Goal: Task Accomplishment & Management: Manage account settings

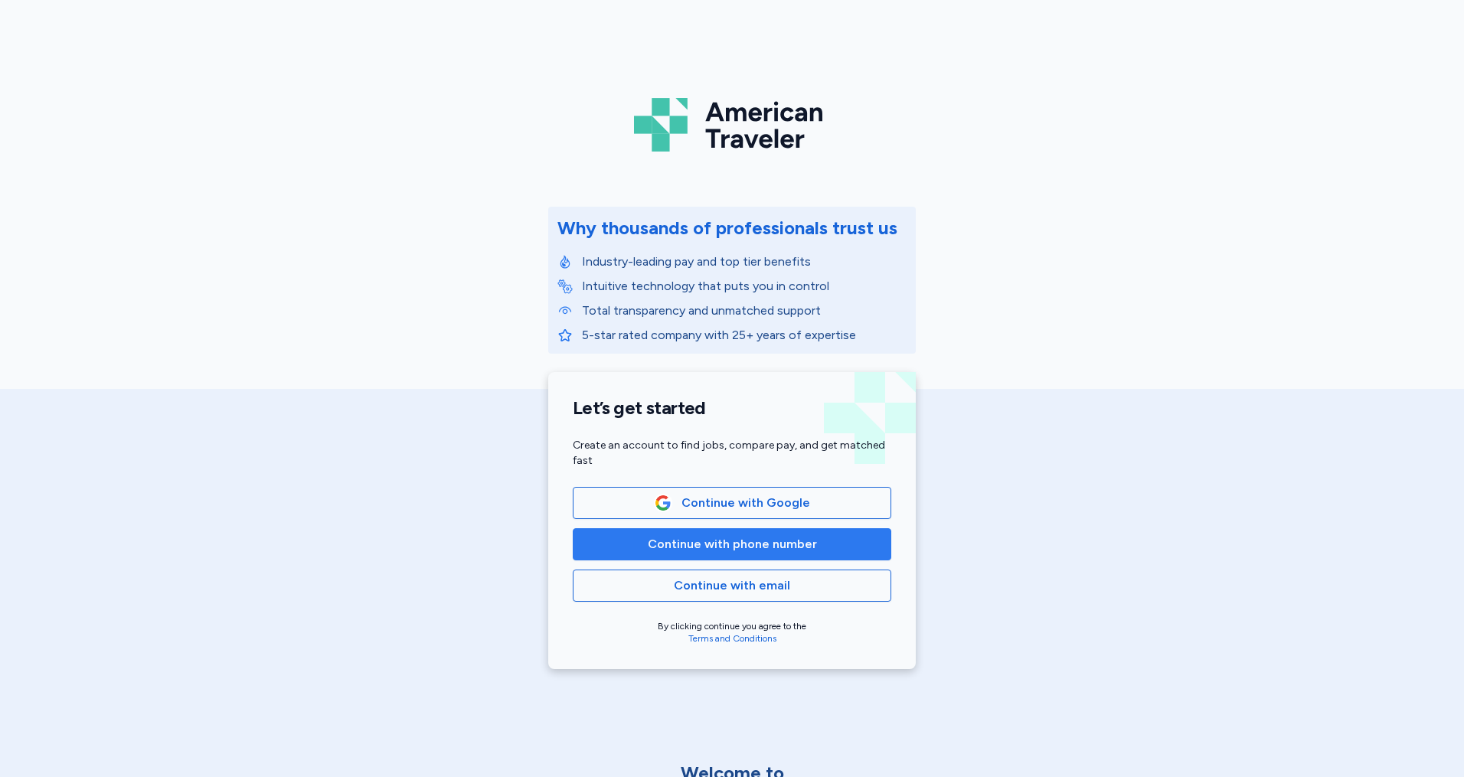
click at [693, 555] on button "Continue with phone number" at bounding box center [732, 544] width 319 height 32
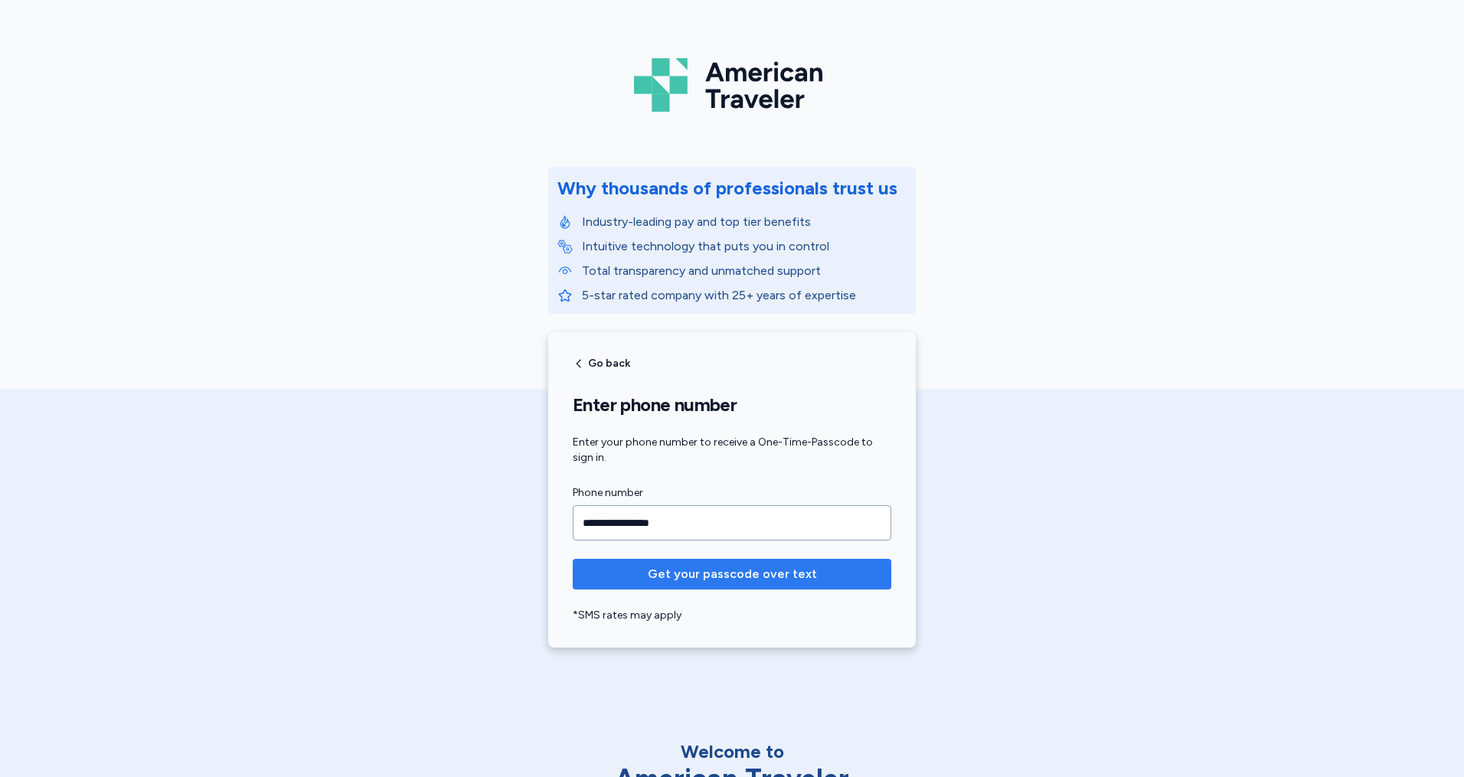
scroll to position [77, 0]
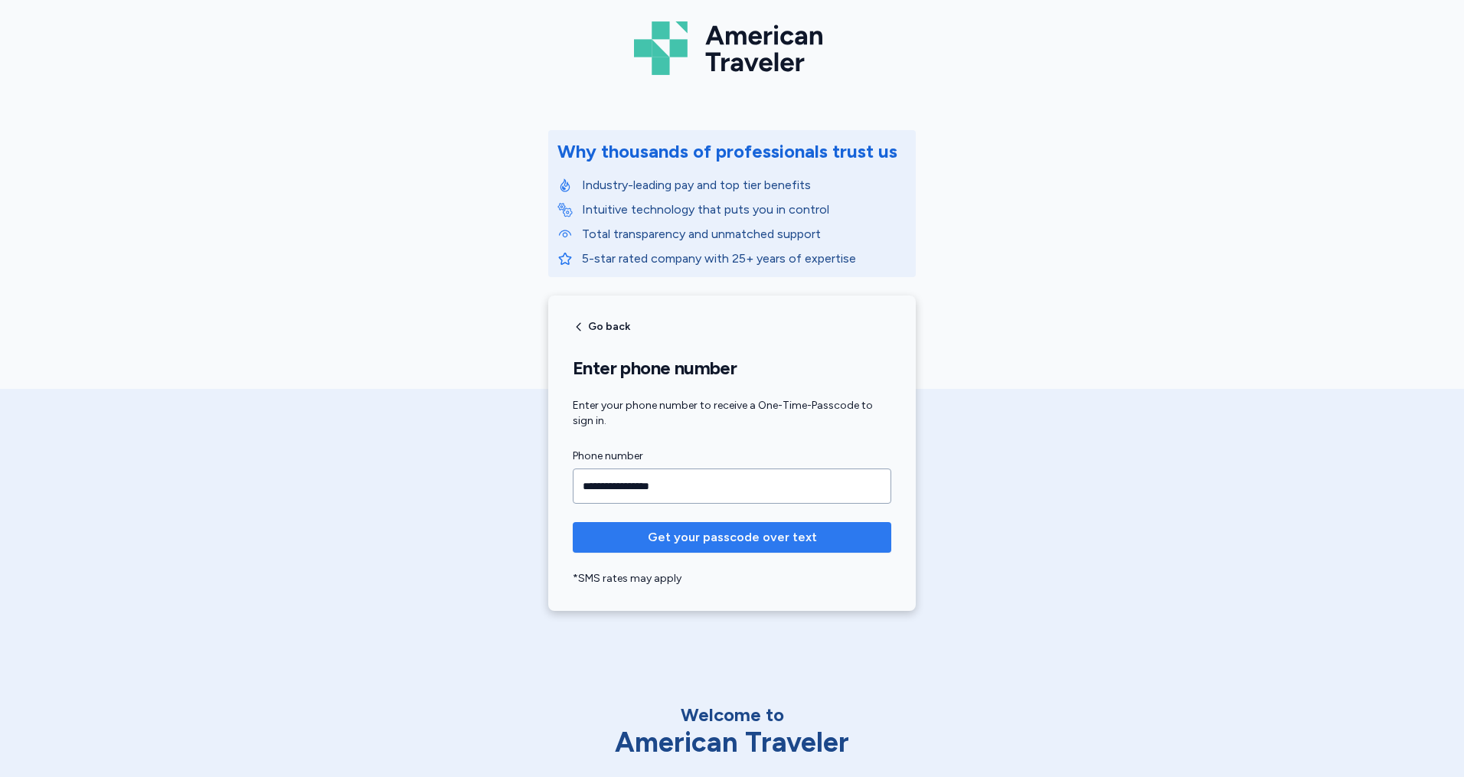
type input "**********"
click at [810, 538] on span "Get your passcode over text" at bounding box center [732, 537] width 294 height 18
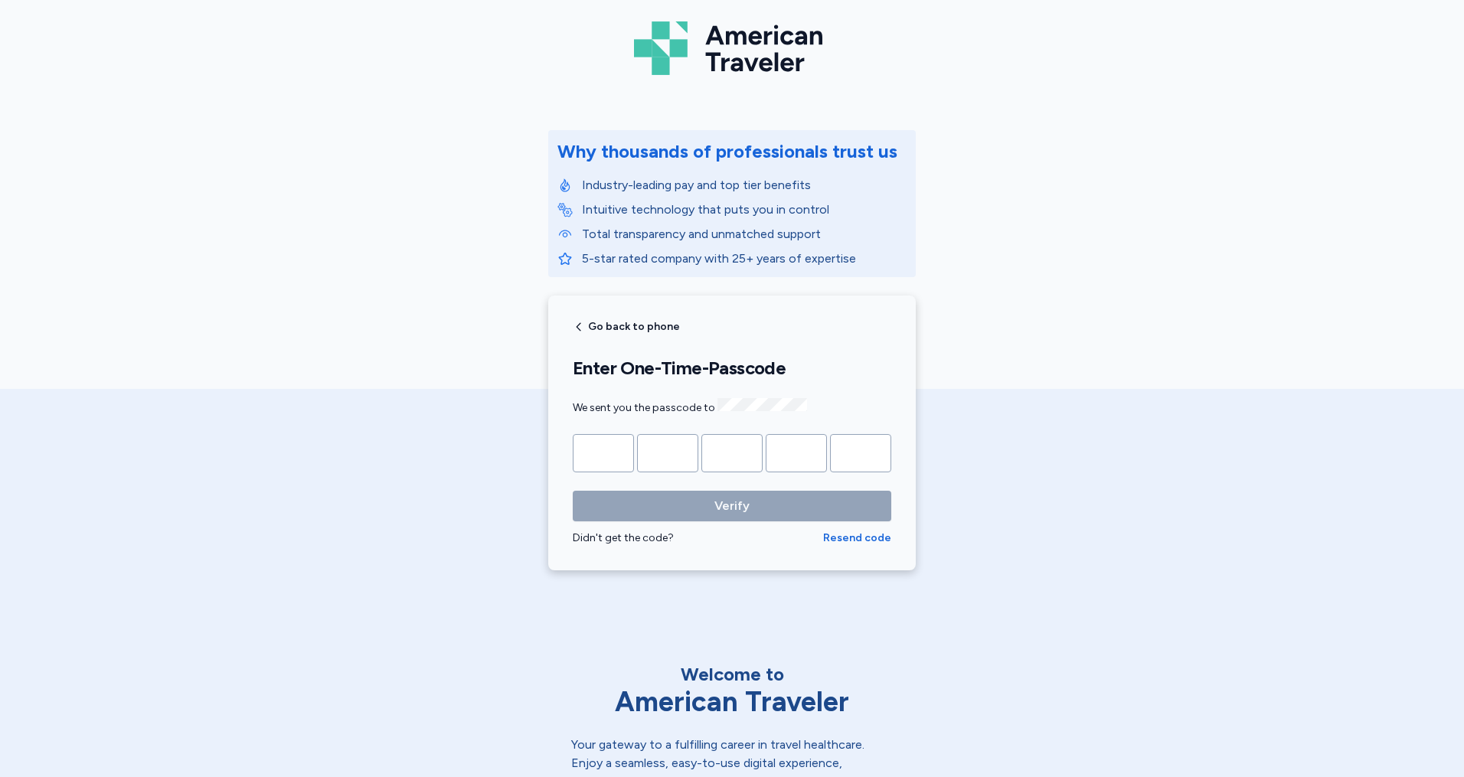
type input "*"
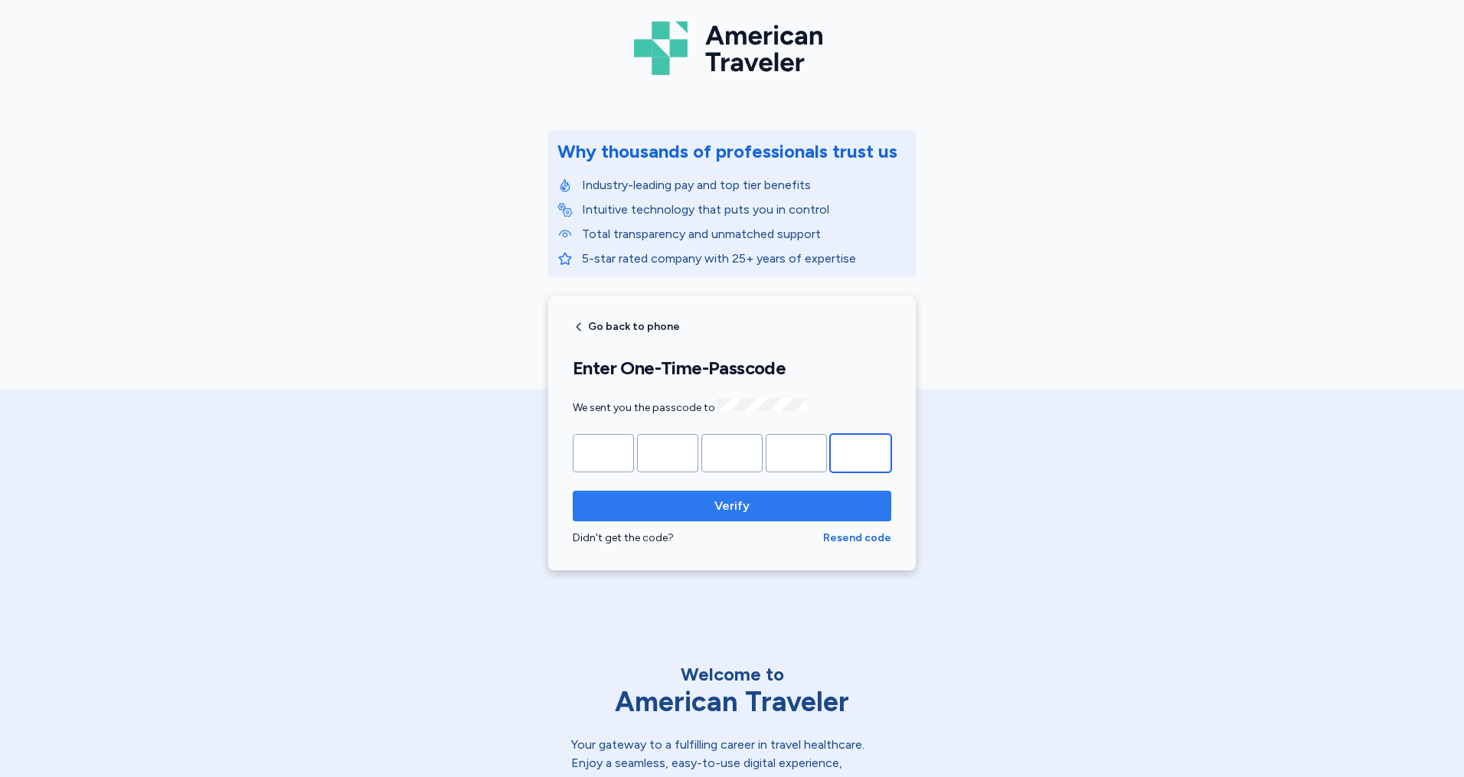
type input "*"
click at [801, 492] on button "Verify" at bounding box center [732, 506] width 319 height 31
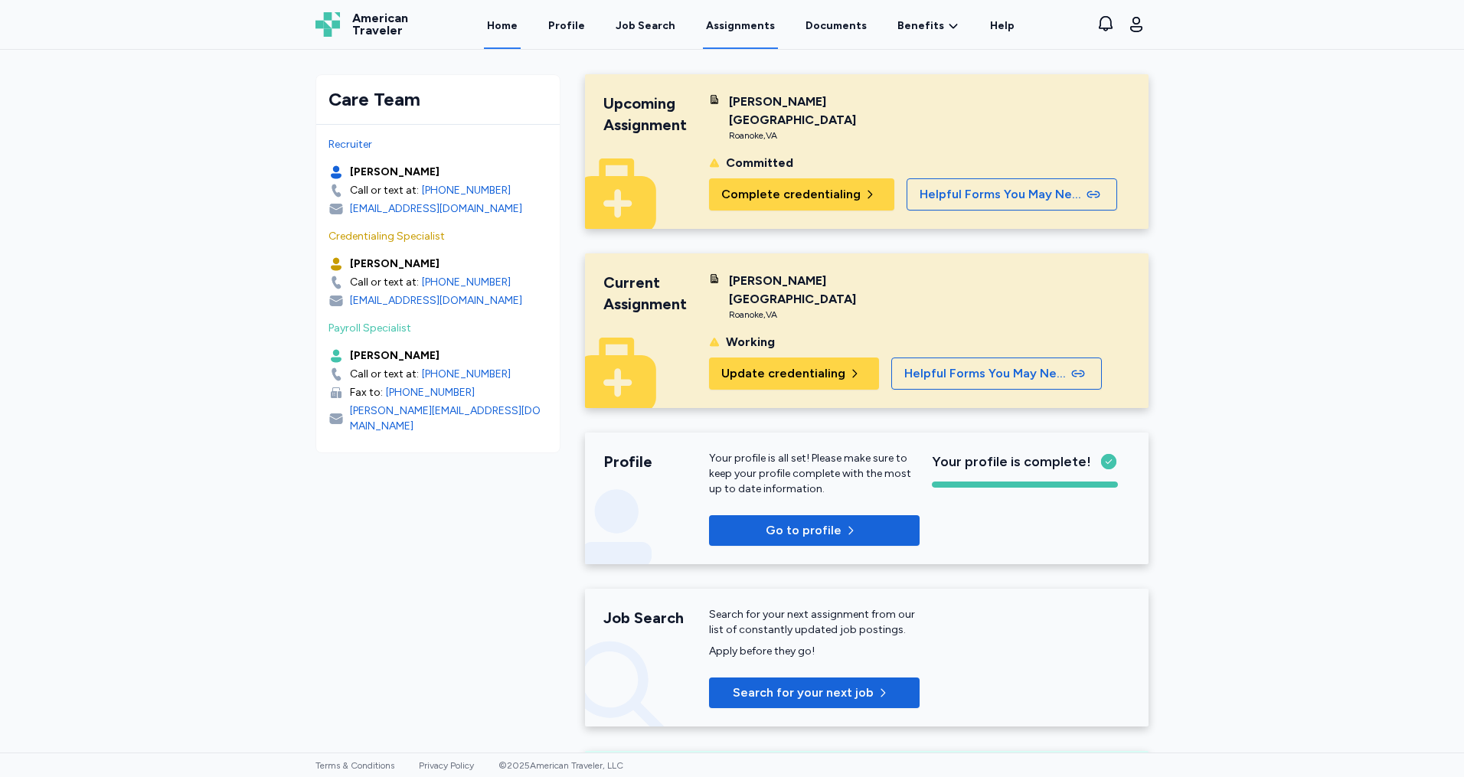
click at [741, 13] on link "Assignments" at bounding box center [740, 25] width 75 height 47
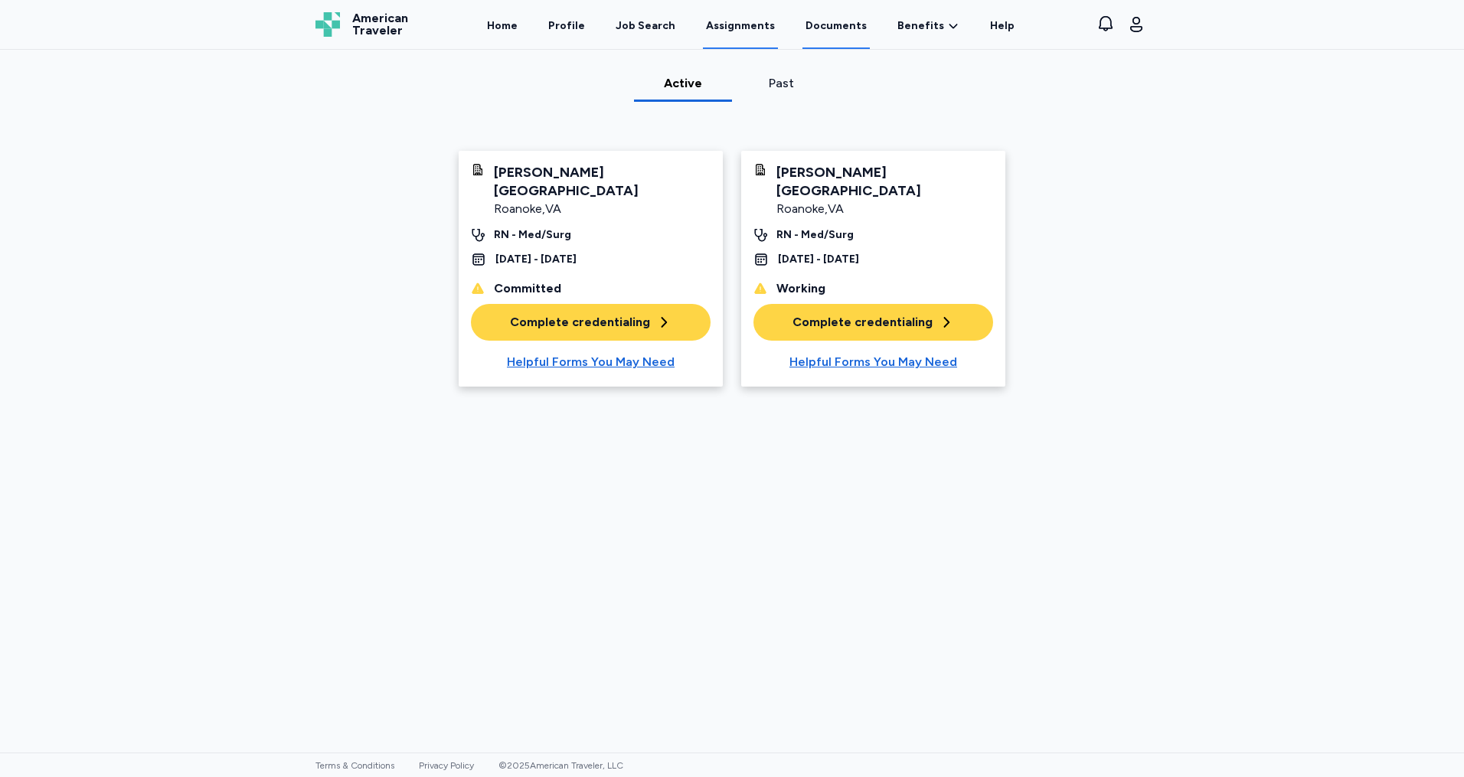
click at [847, 27] on link "Documents" at bounding box center [836, 25] width 67 height 47
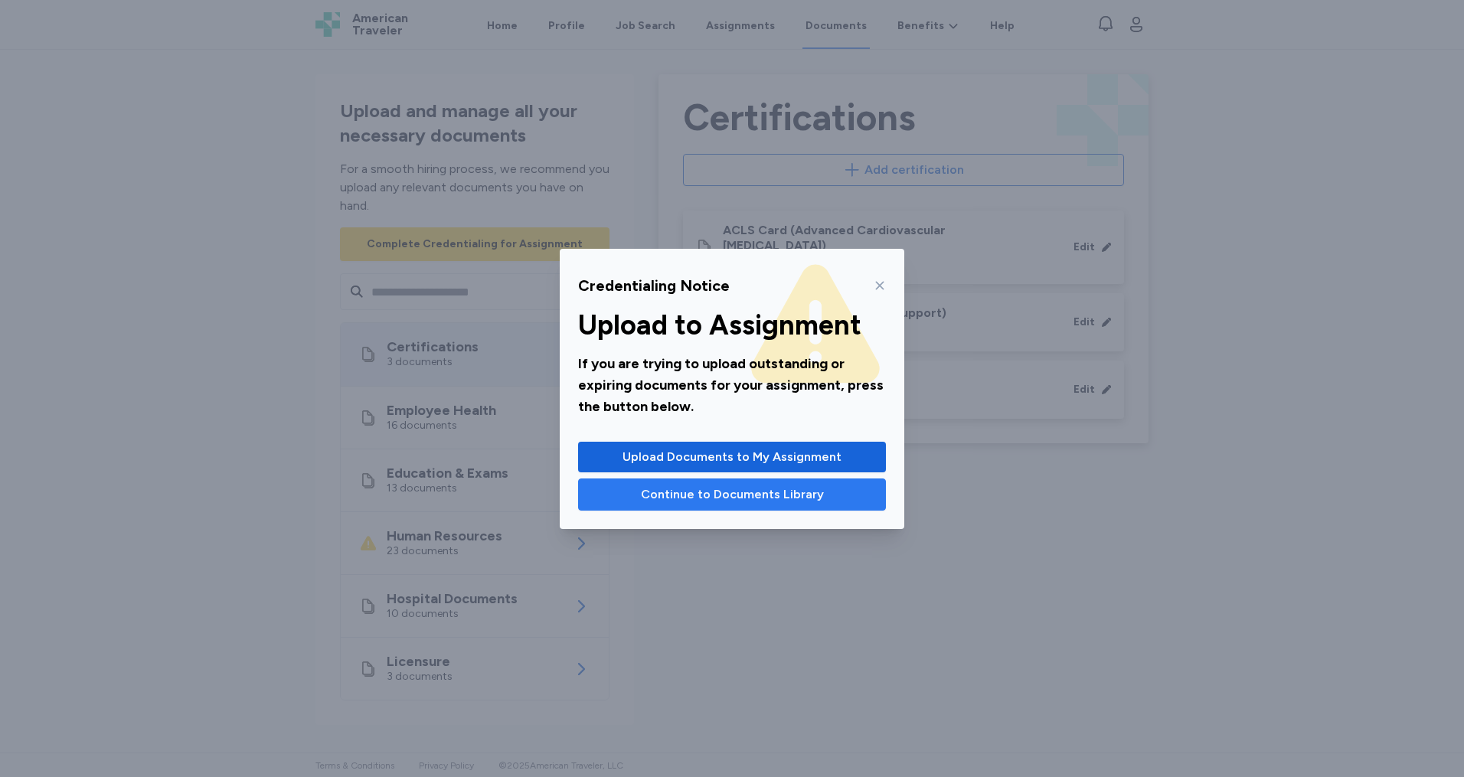
click at [790, 499] on span "Continue to Documents Library" at bounding box center [732, 495] width 183 height 18
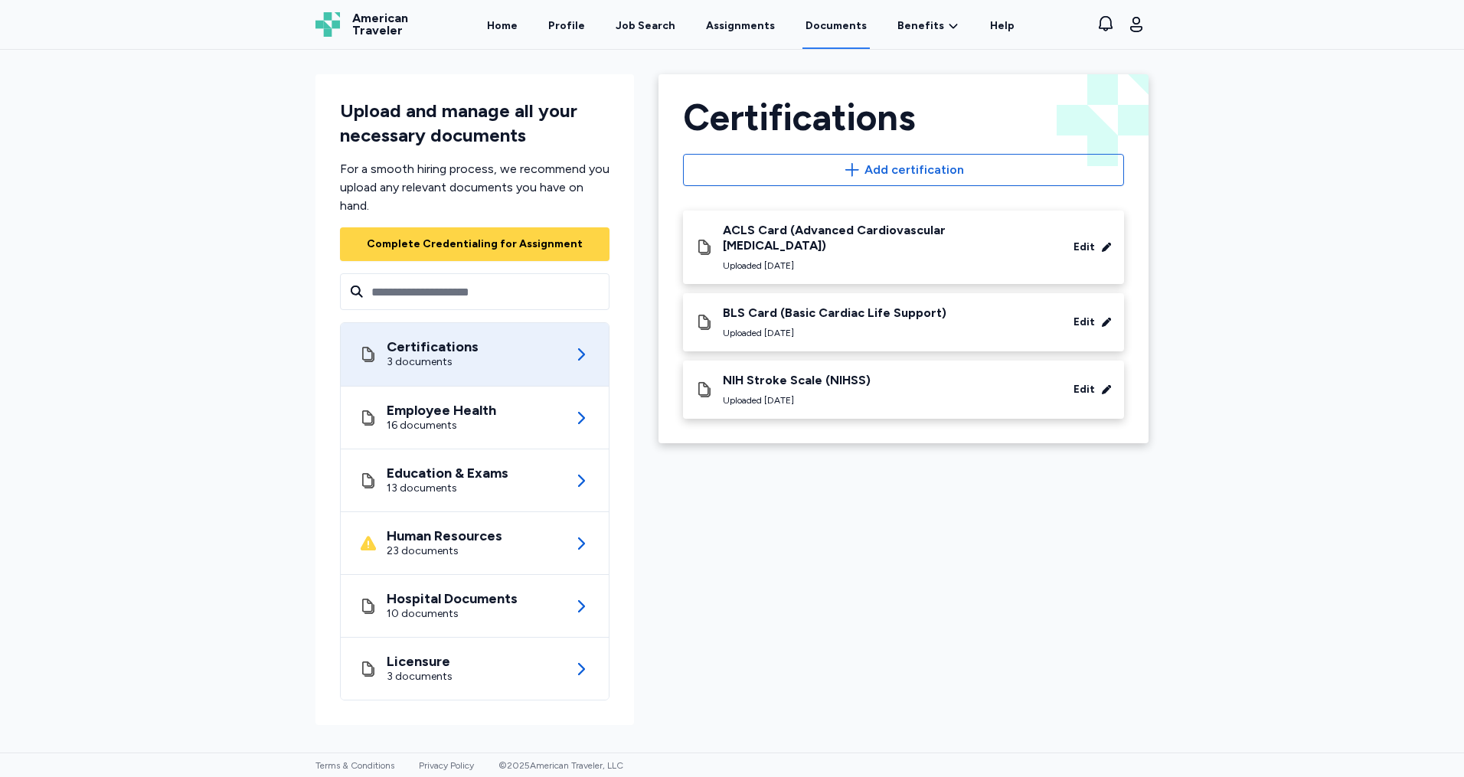
click at [547, 354] on div "Certifications 3 documents" at bounding box center [474, 354] width 231 height 63
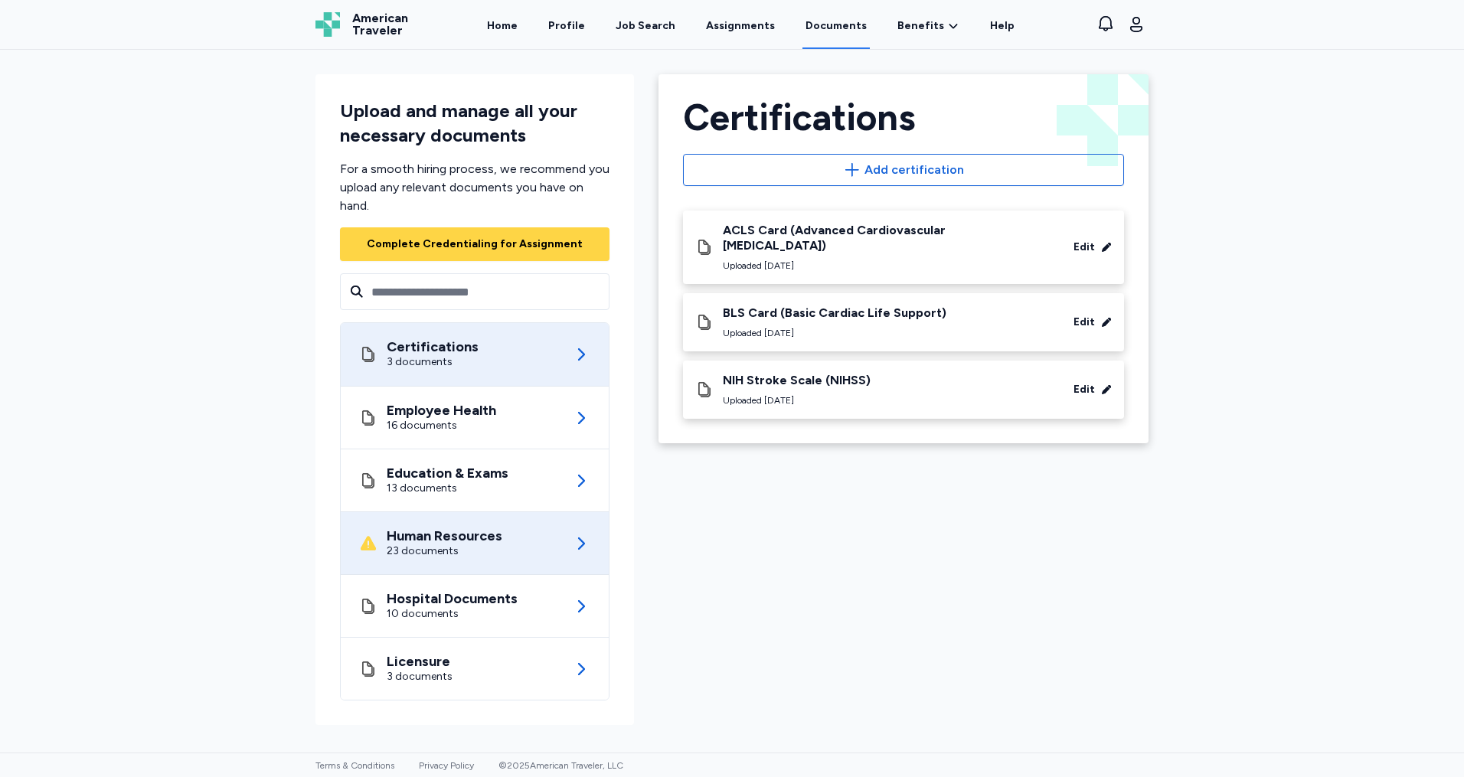
click at [545, 539] on div "Human Resources 23 documents" at bounding box center [474, 543] width 231 height 62
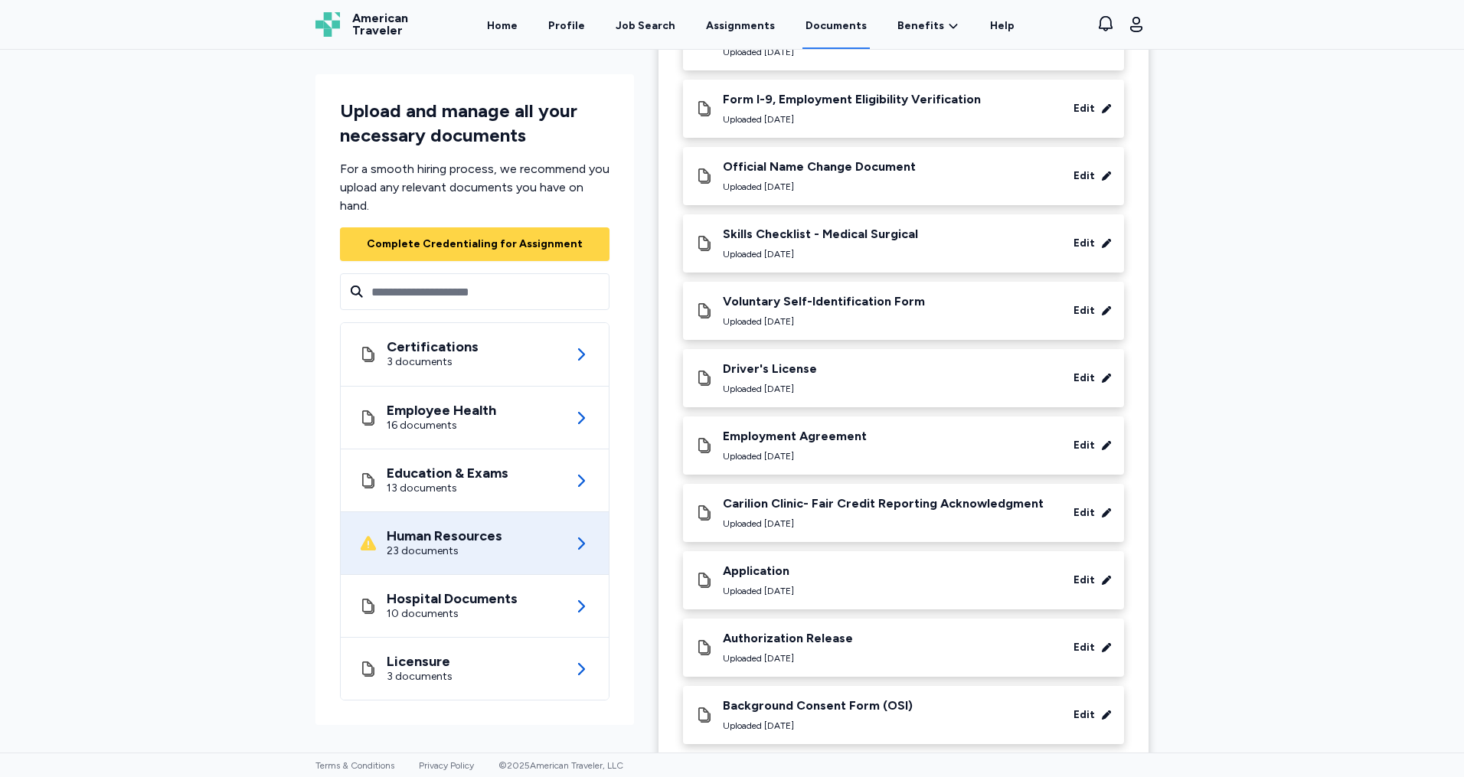
scroll to position [803, 0]
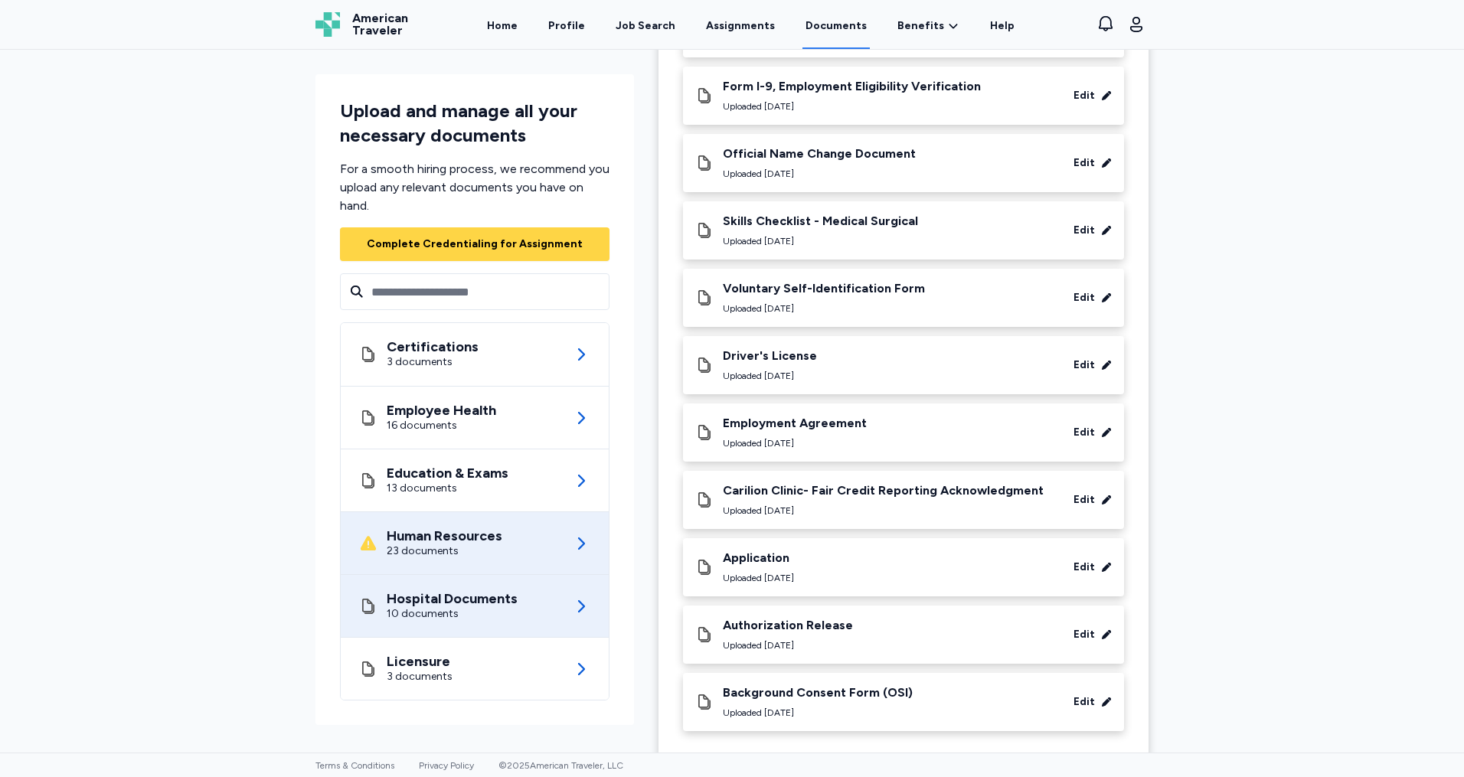
click at [457, 603] on div "Hospital Documents" at bounding box center [452, 598] width 131 height 15
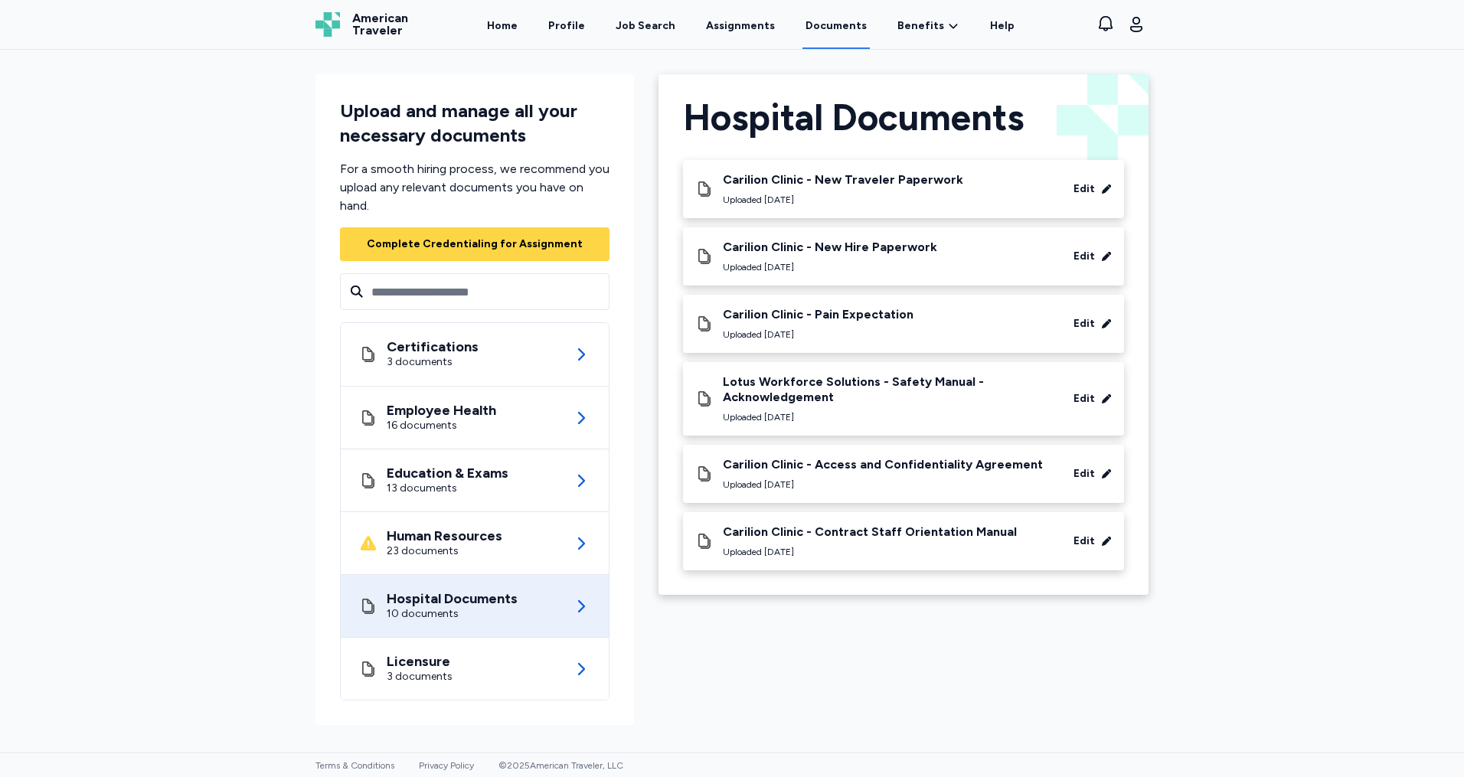
click at [845, 28] on link "Documents" at bounding box center [836, 25] width 67 height 47
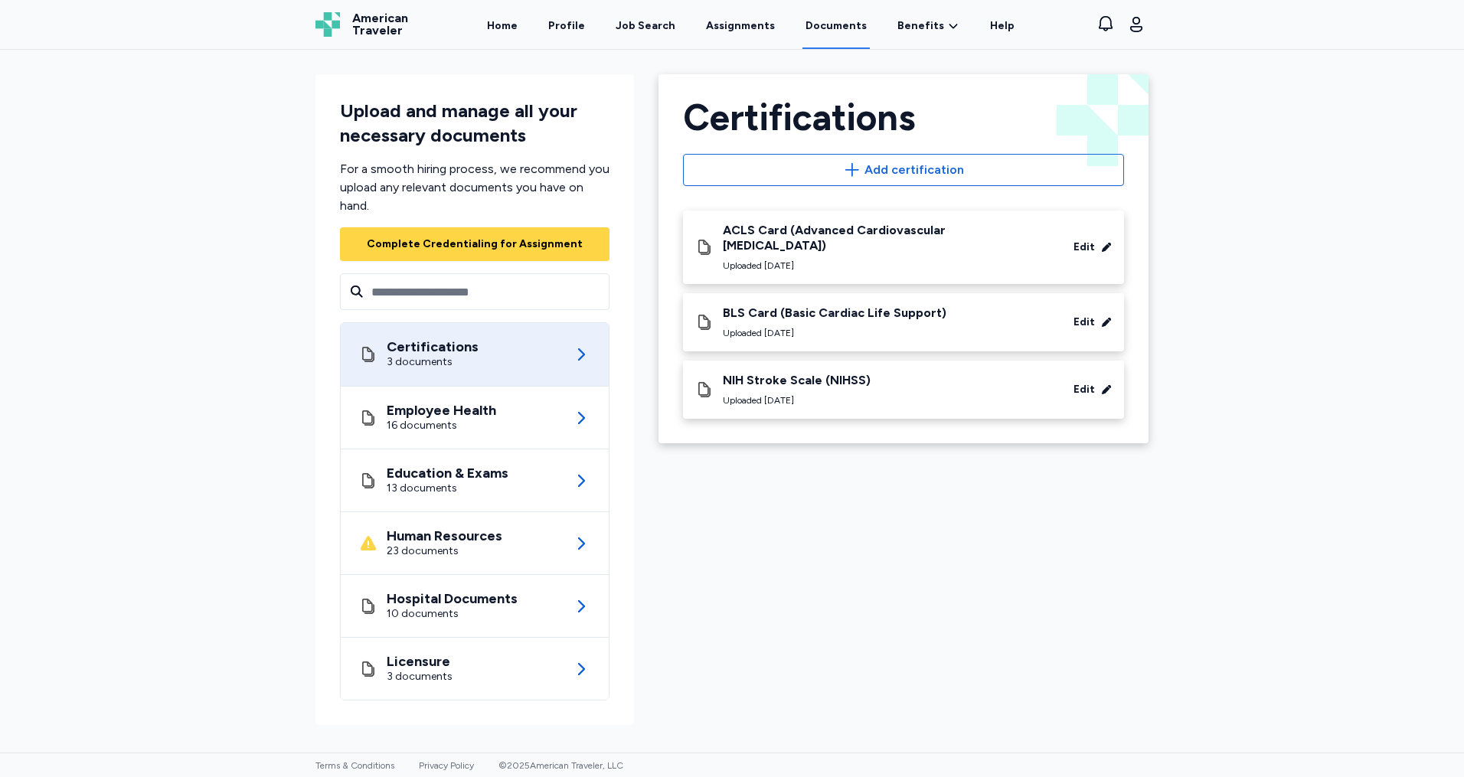
click at [538, 30] on div "Home Profile Job Search Assignments Documents Benefits Benefits Overview Referr…" at bounding box center [751, 24] width 649 height 49
click at [521, 30] on link "Home" at bounding box center [502, 25] width 37 height 47
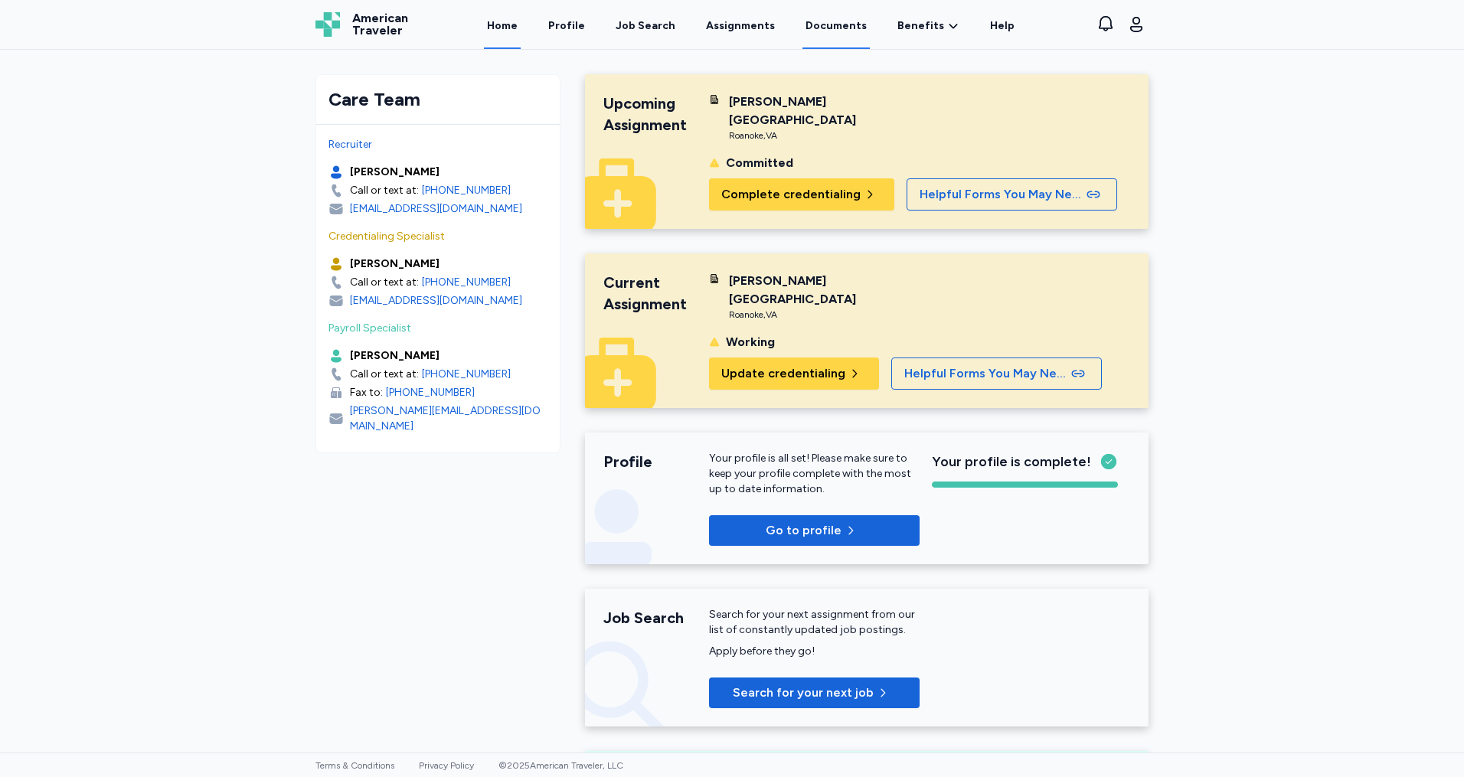
click at [839, 25] on link "Documents" at bounding box center [836, 25] width 67 height 47
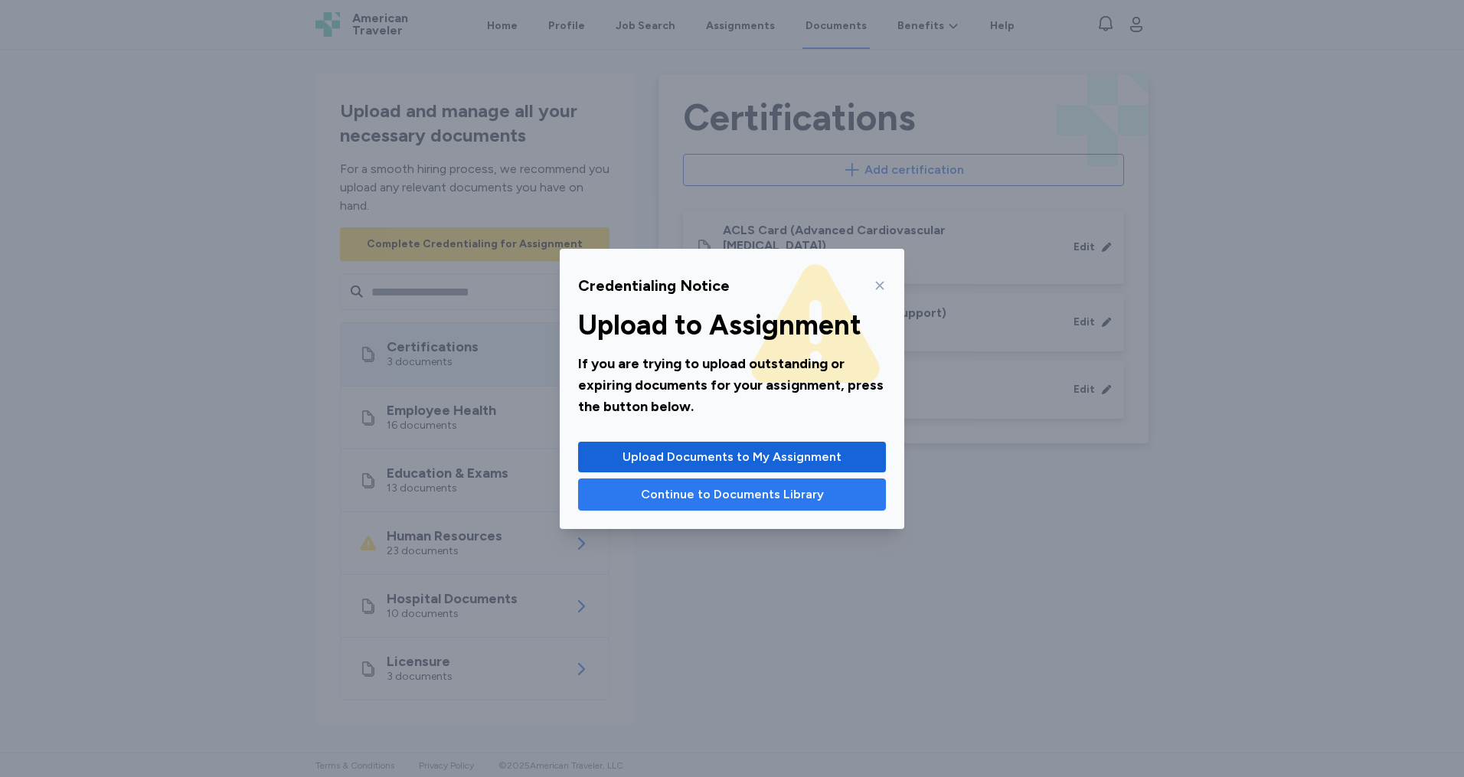
click at [695, 495] on span "Continue to Documents Library" at bounding box center [732, 495] width 183 height 18
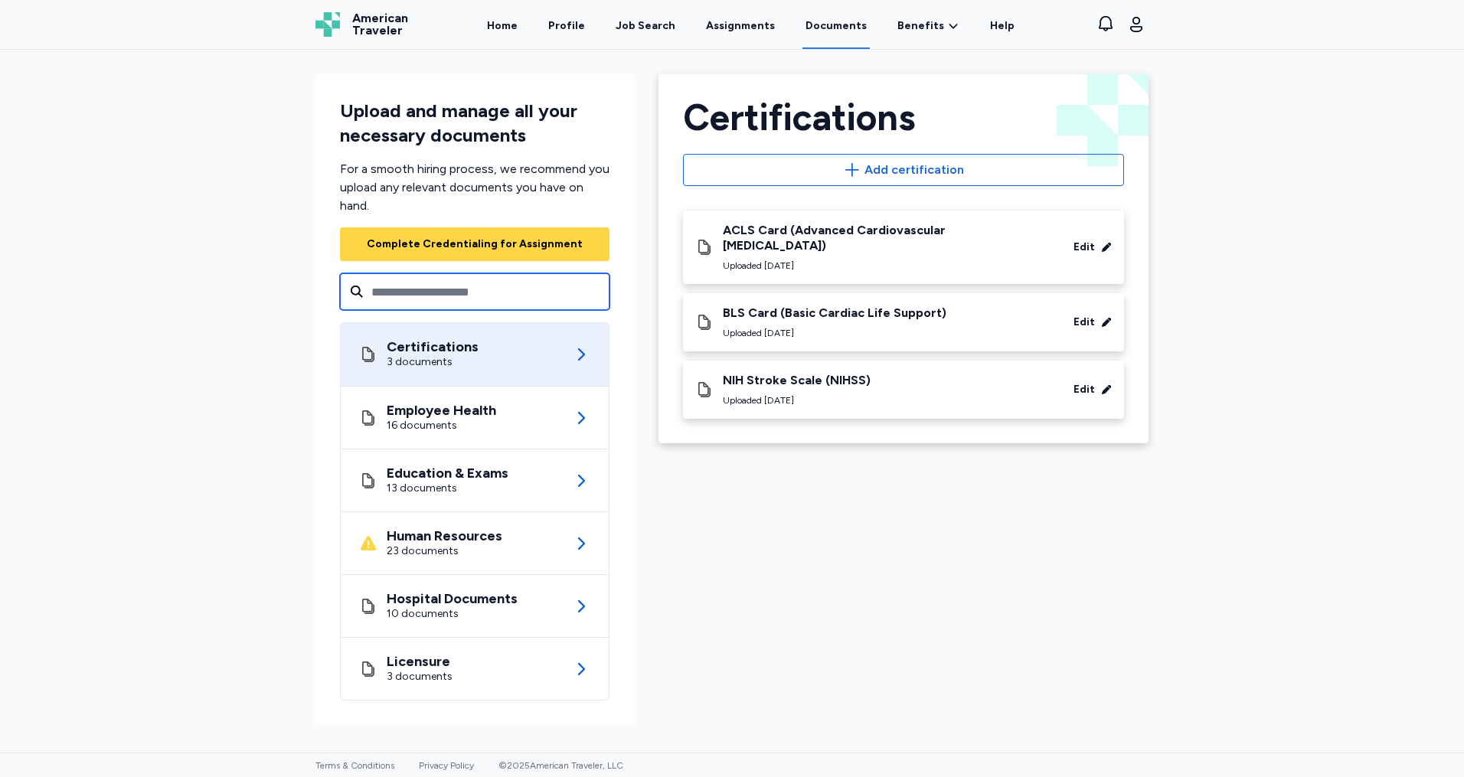
click at [480, 288] on input "text" at bounding box center [475, 291] width 270 height 37
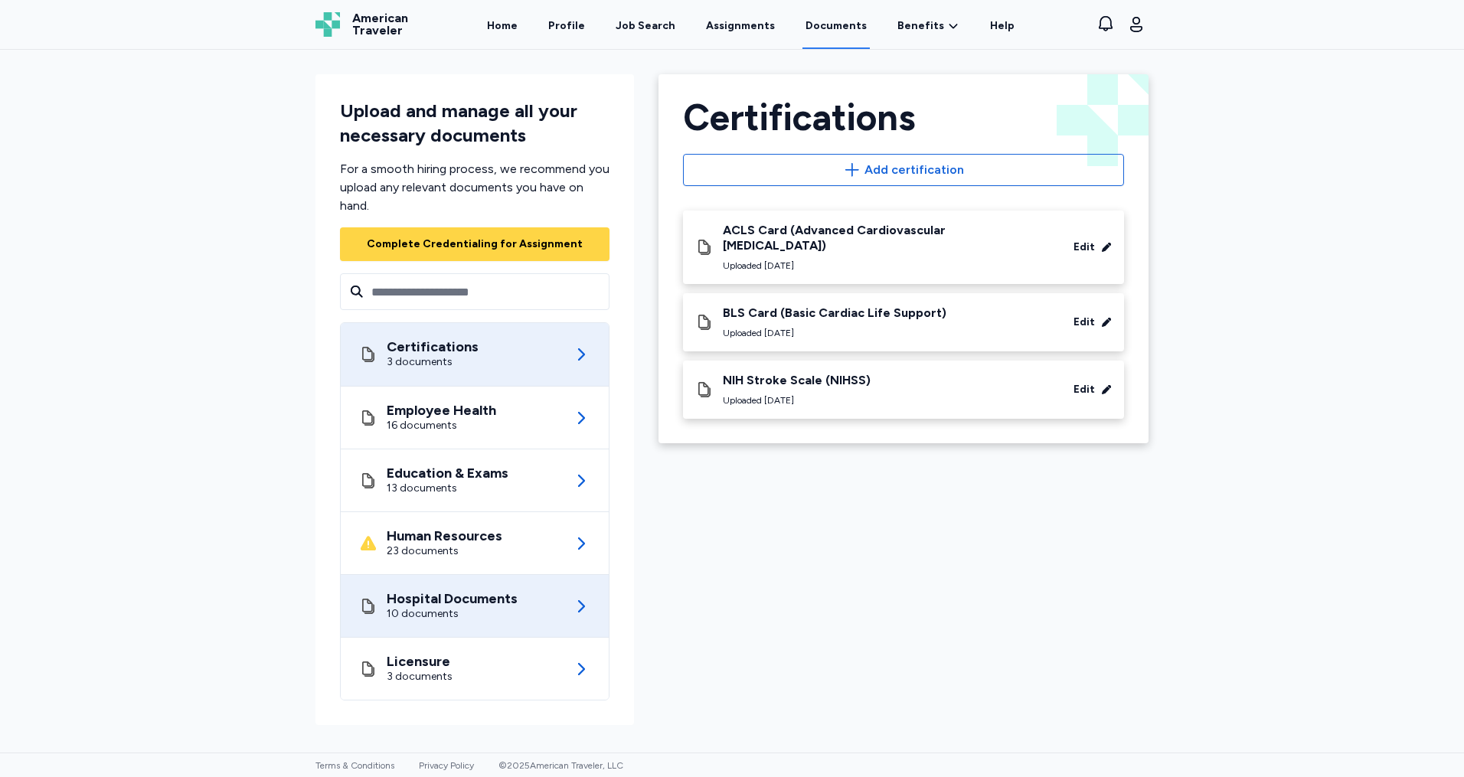
click at [479, 609] on div "10 documents" at bounding box center [452, 614] width 131 height 15
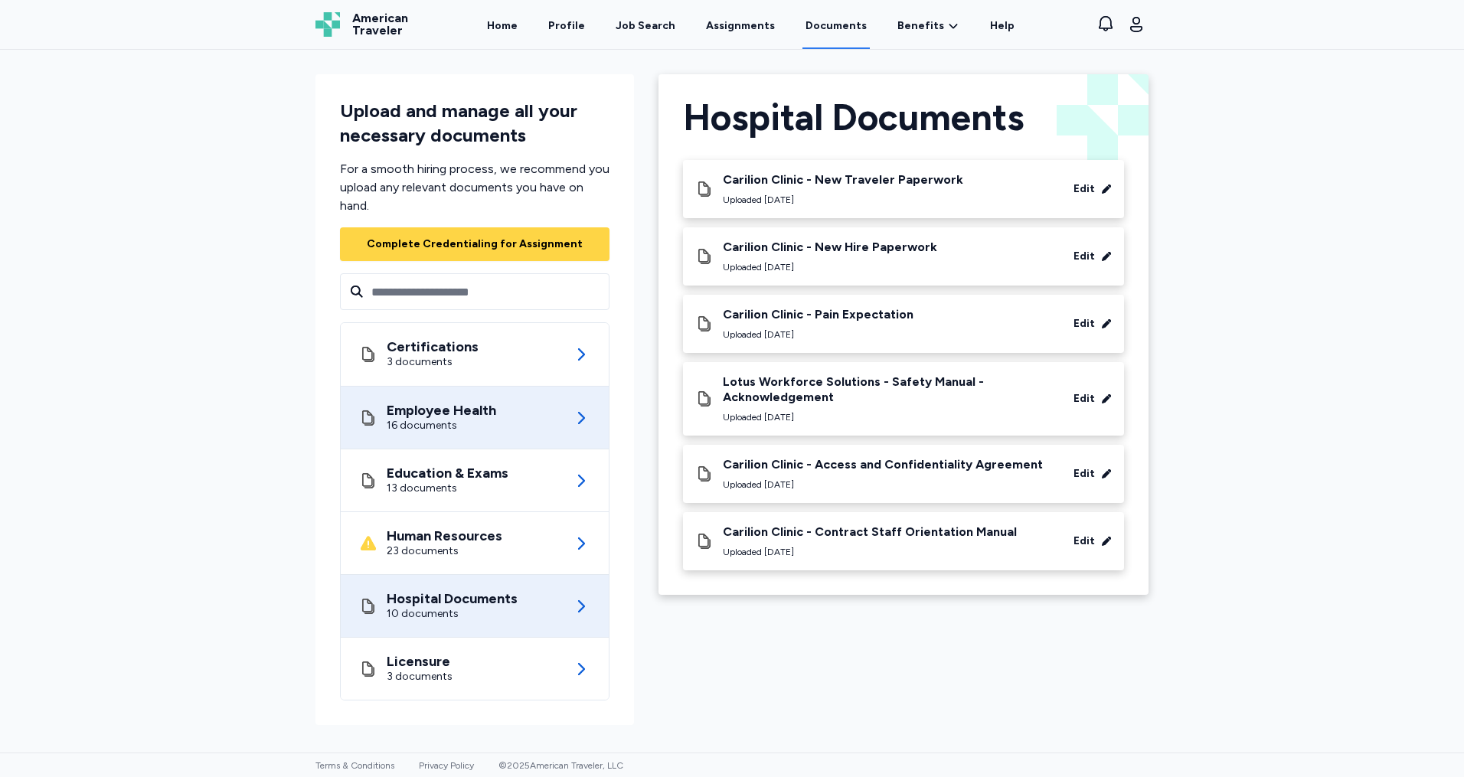
click at [465, 410] on div "Employee Health" at bounding box center [442, 410] width 110 height 15
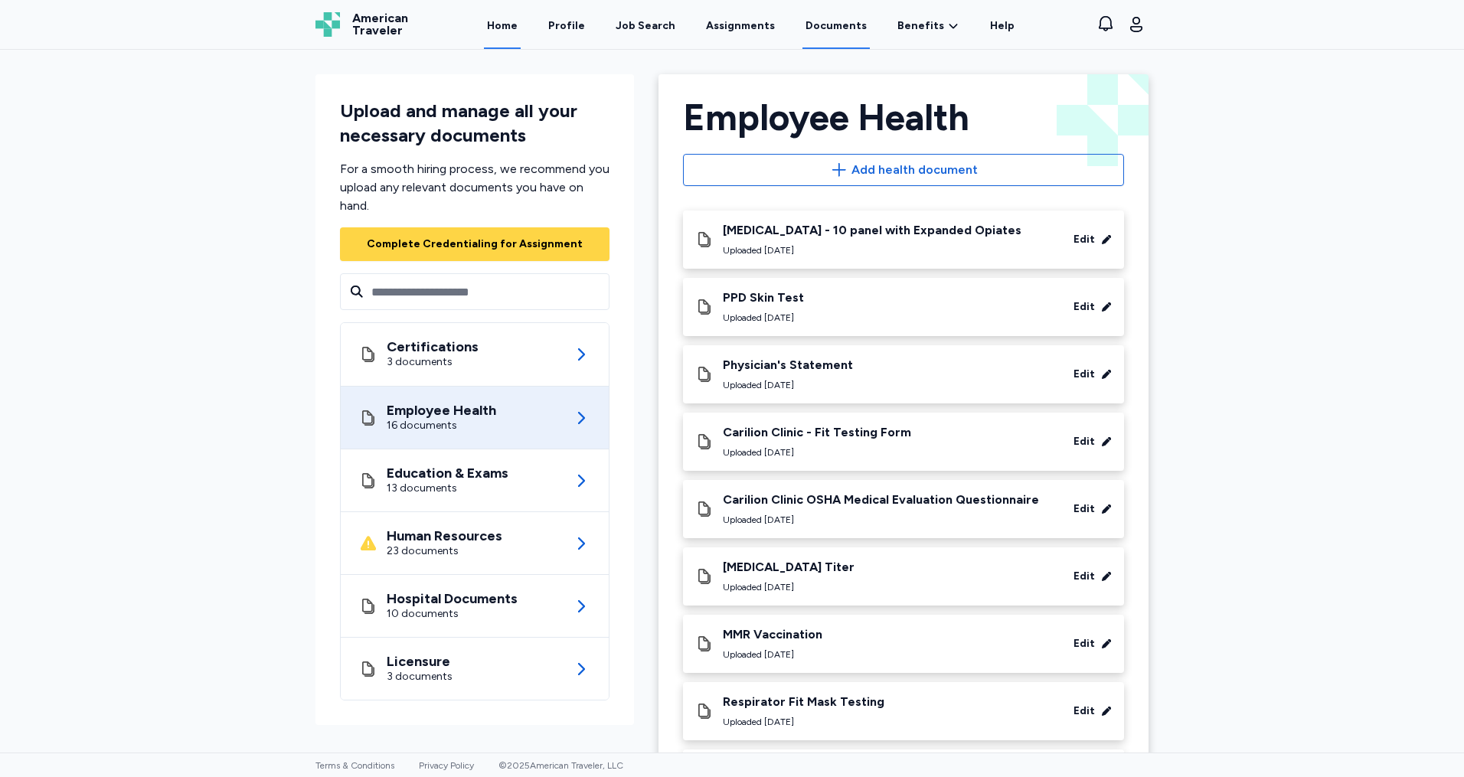
click at [515, 21] on link "Home" at bounding box center [502, 25] width 37 height 47
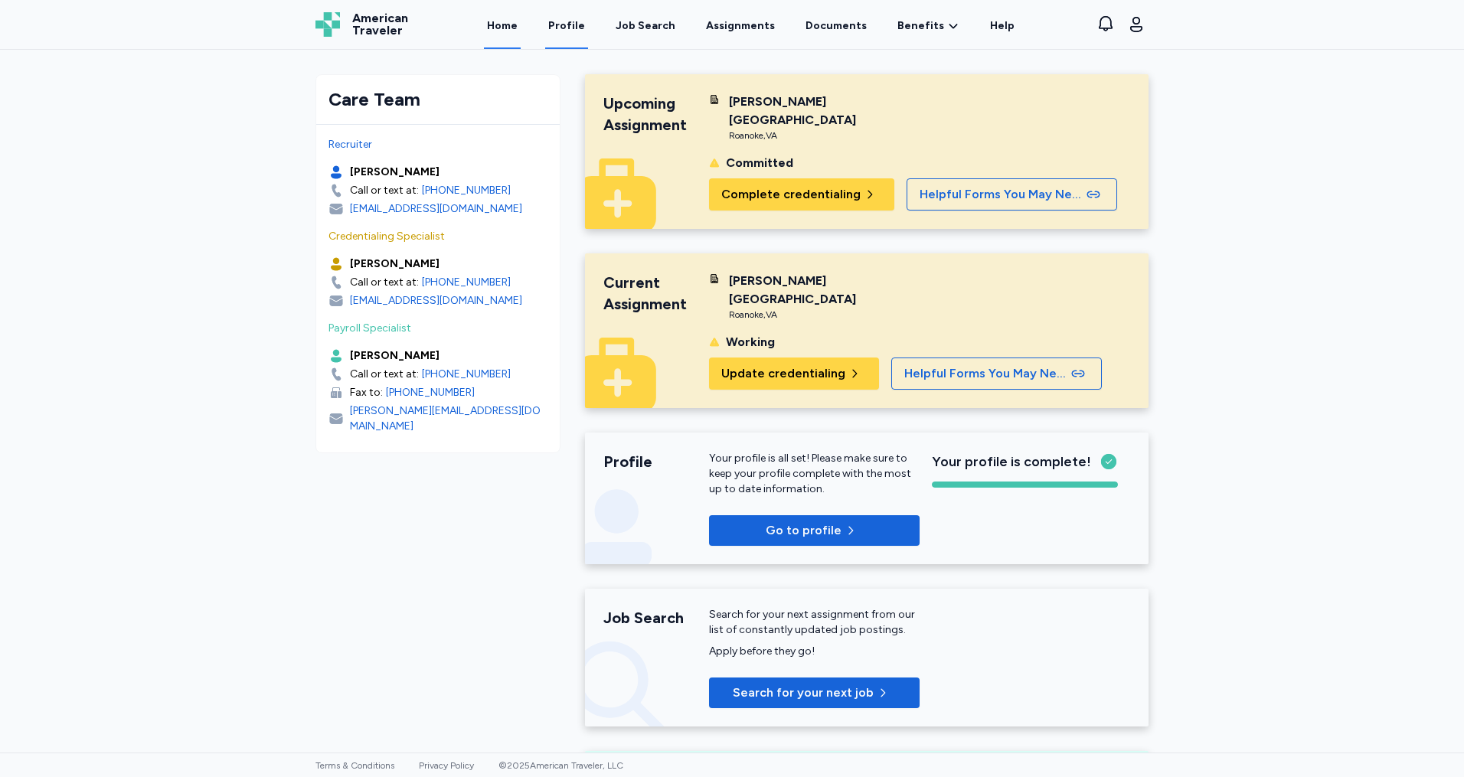
click at [567, 30] on link "Profile" at bounding box center [566, 25] width 43 height 47
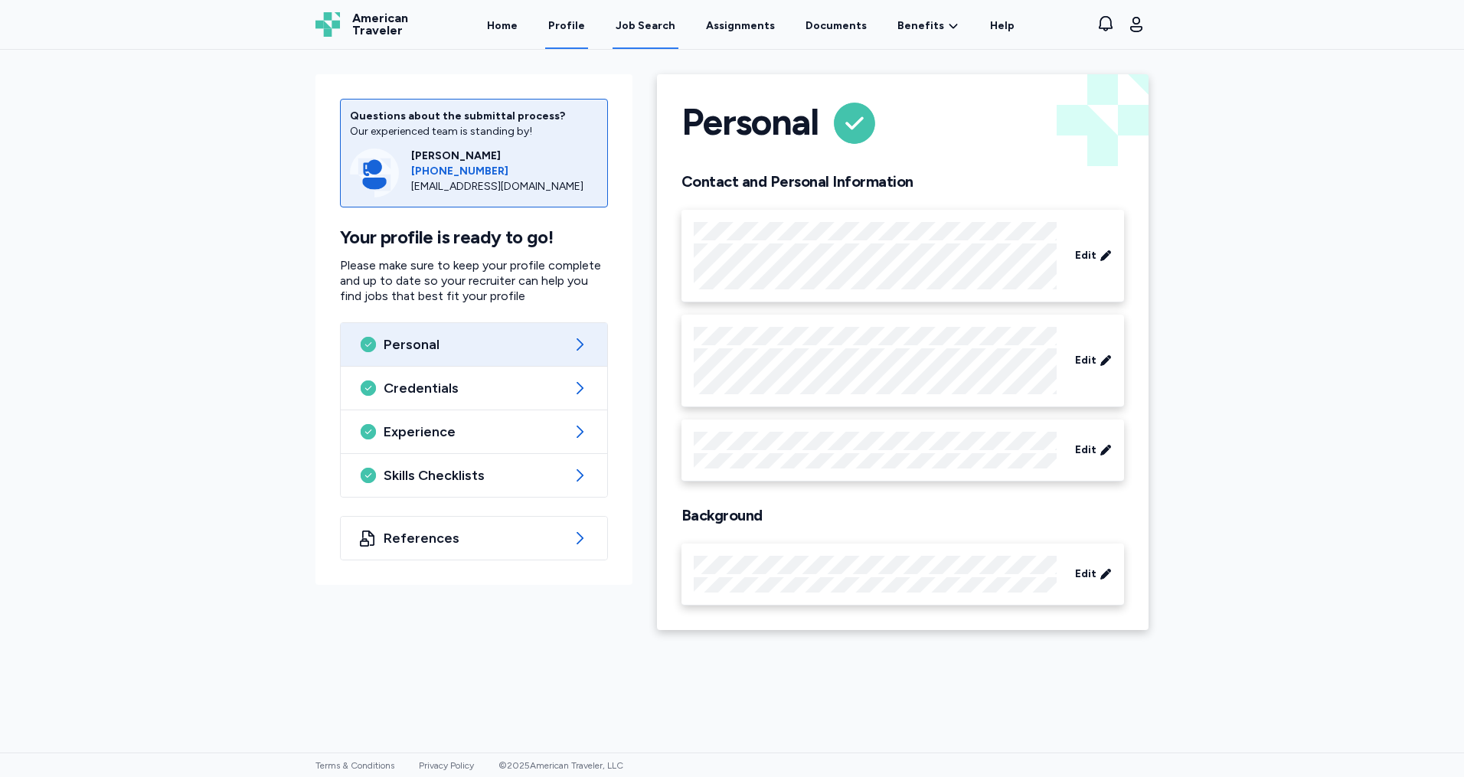
click at [666, 25] on div "Job Search" at bounding box center [646, 25] width 60 height 15
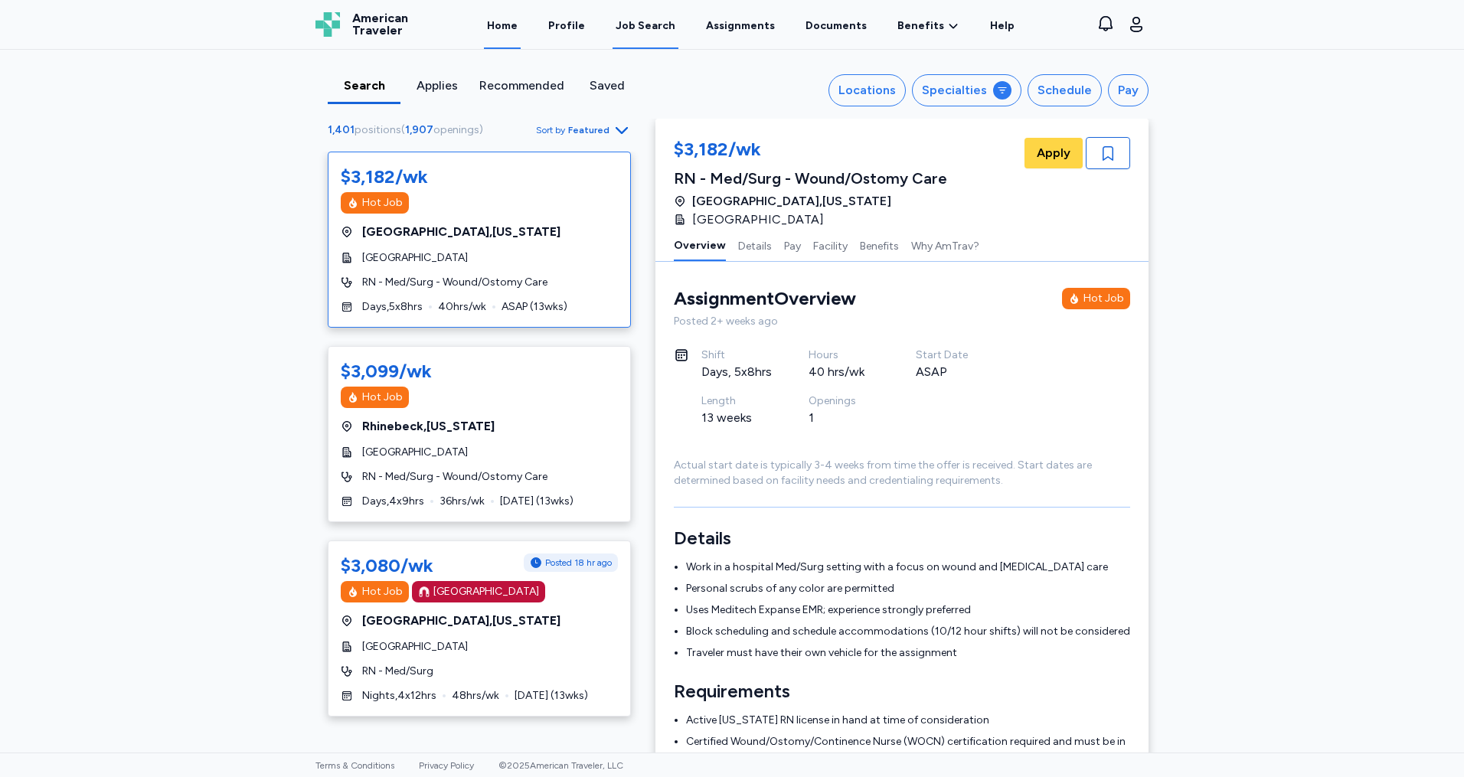
click at [512, 23] on link "Home" at bounding box center [502, 25] width 37 height 47
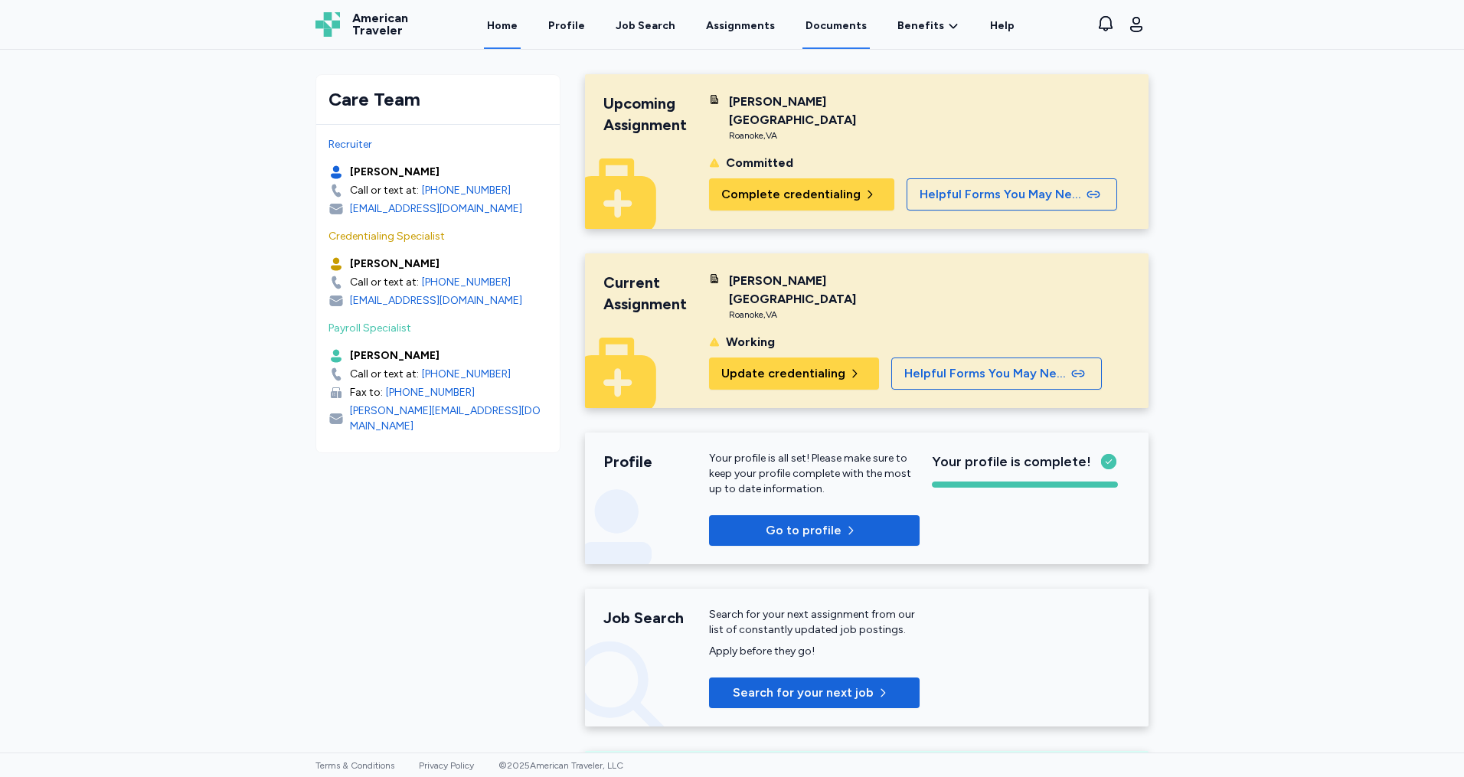
click at [829, 28] on link "Documents" at bounding box center [836, 25] width 67 height 47
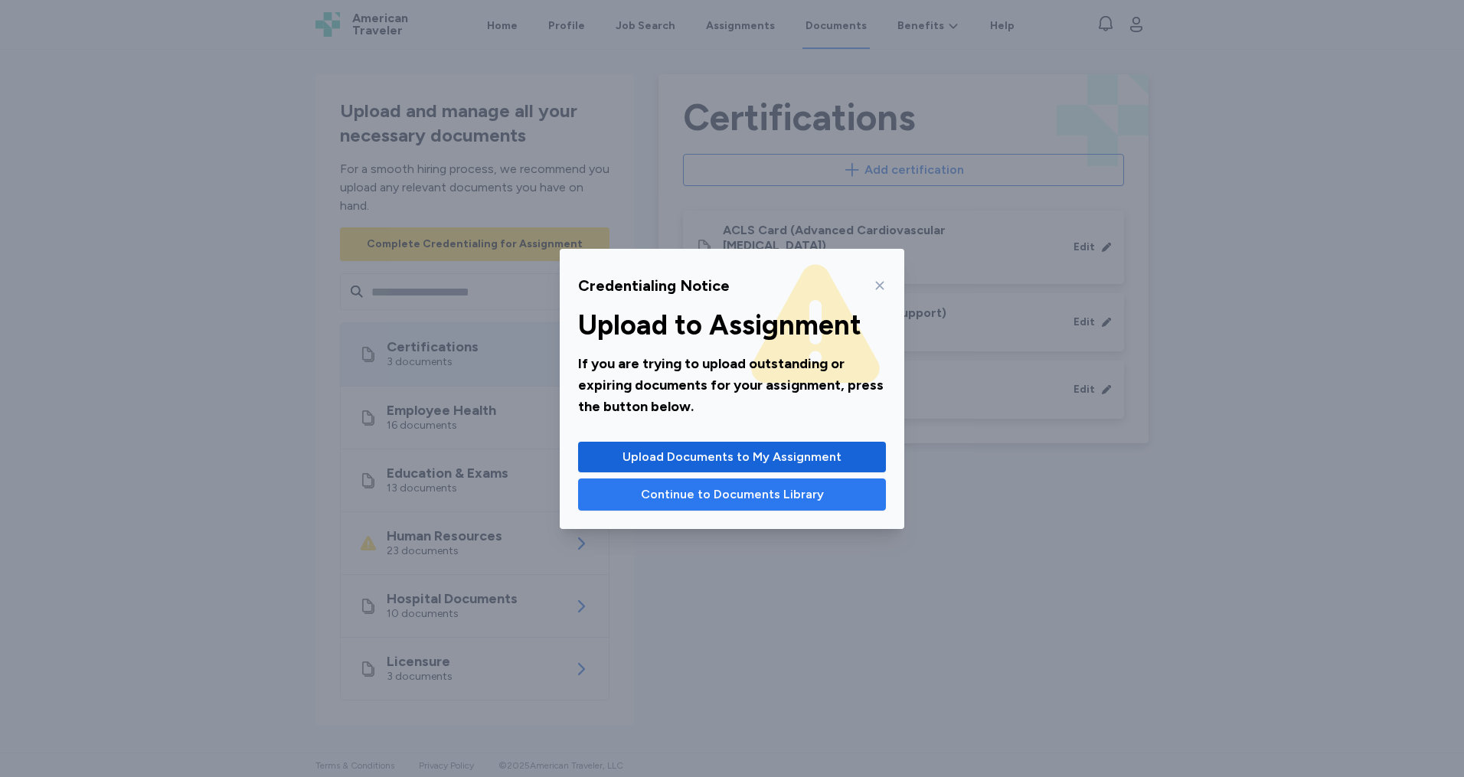
click at [765, 496] on span "Continue to Documents Library" at bounding box center [732, 495] width 183 height 18
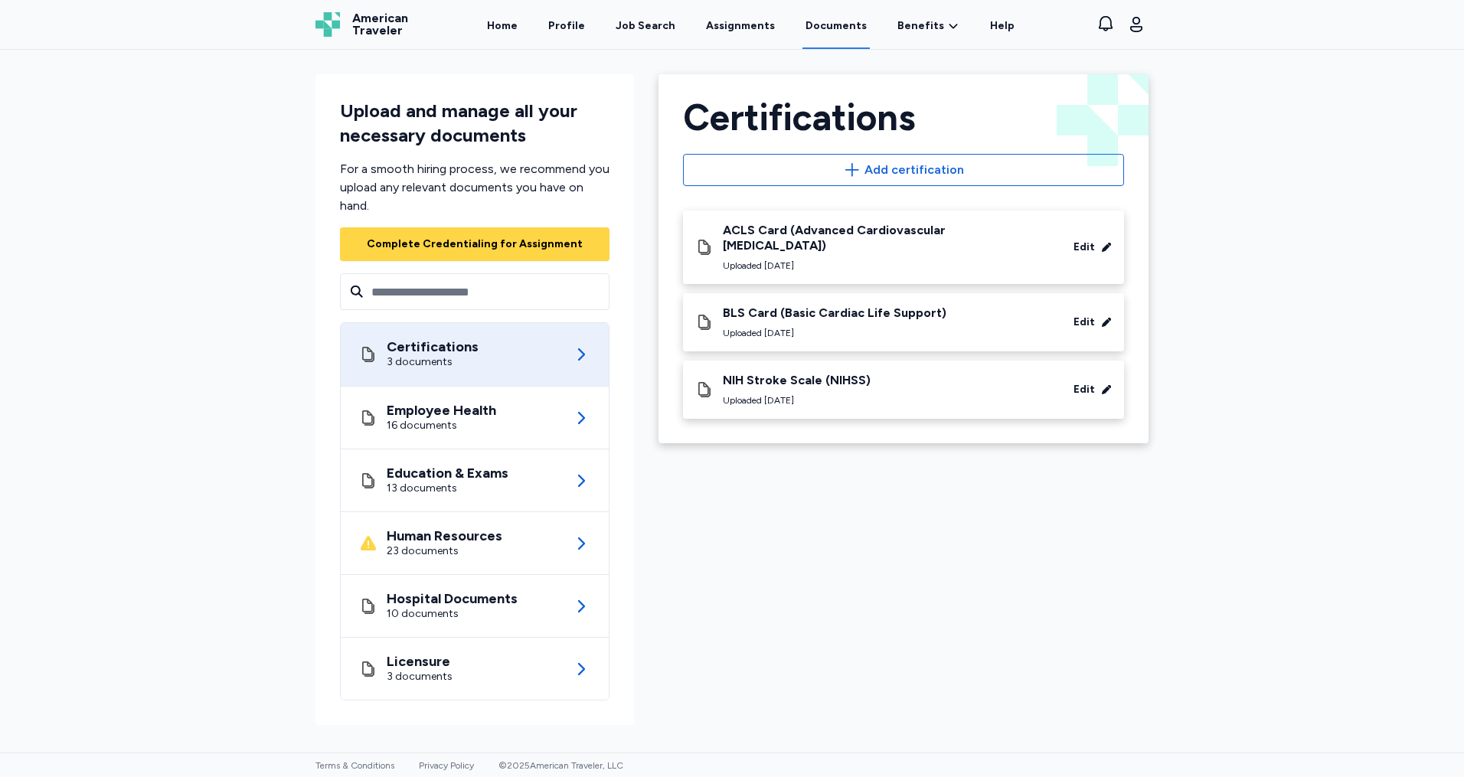
click at [446, 273] on div "Upload and manage all your necessary documents For a smooth hiring process, we …" at bounding box center [475, 399] width 319 height 651
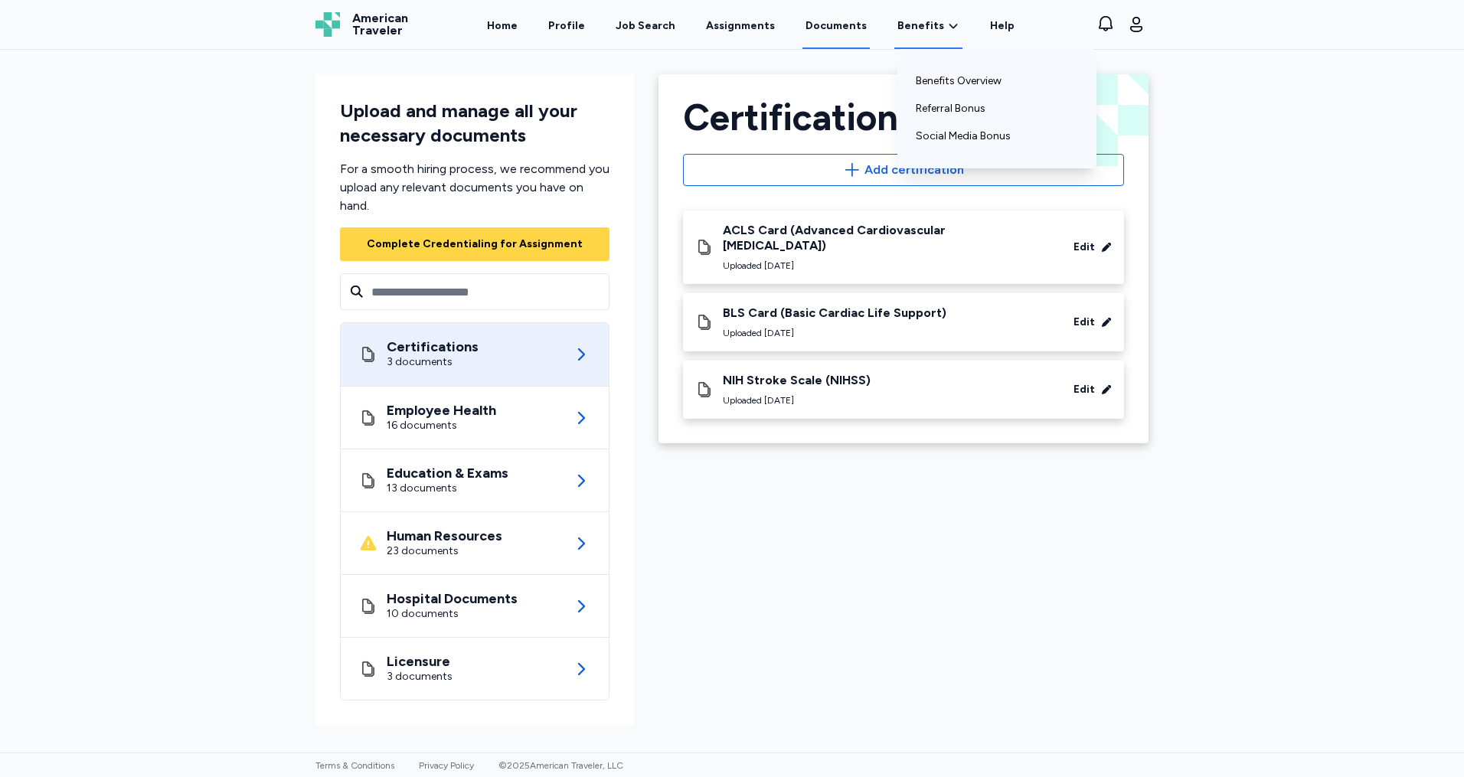
click at [914, 18] on div "Benefits Benefits Overview Referral Bonus Social Media Bonus" at bounding box center [928, 25] width 68 height 47
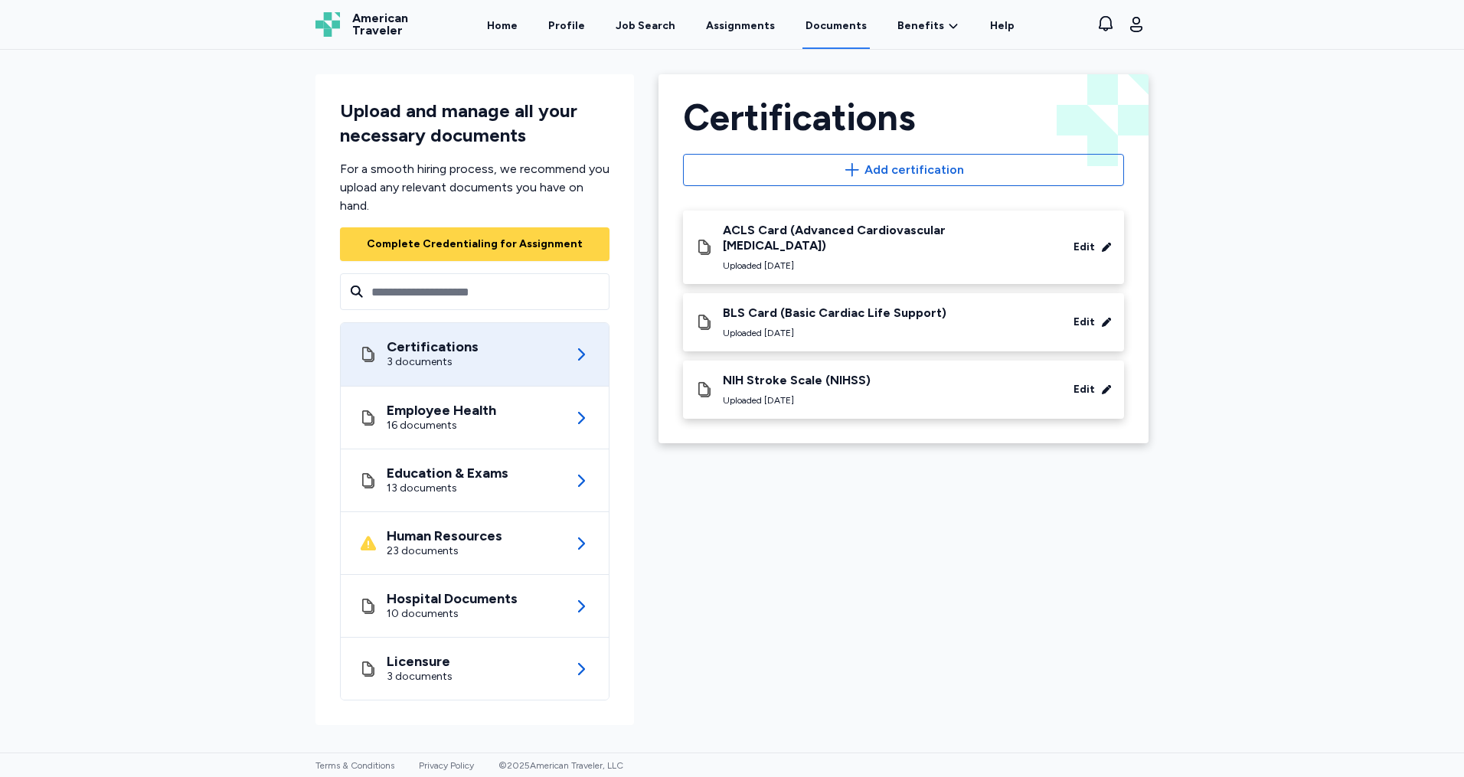
click at [545, 25] on div "Home Profile Job Search Assignments Documents Benefits Benefits Overview Referr…" at bounding box center [751, 24] width 649 height 49
click at [518, 25] on link "Home" at bounding box center [502, 25] width 37 height 47
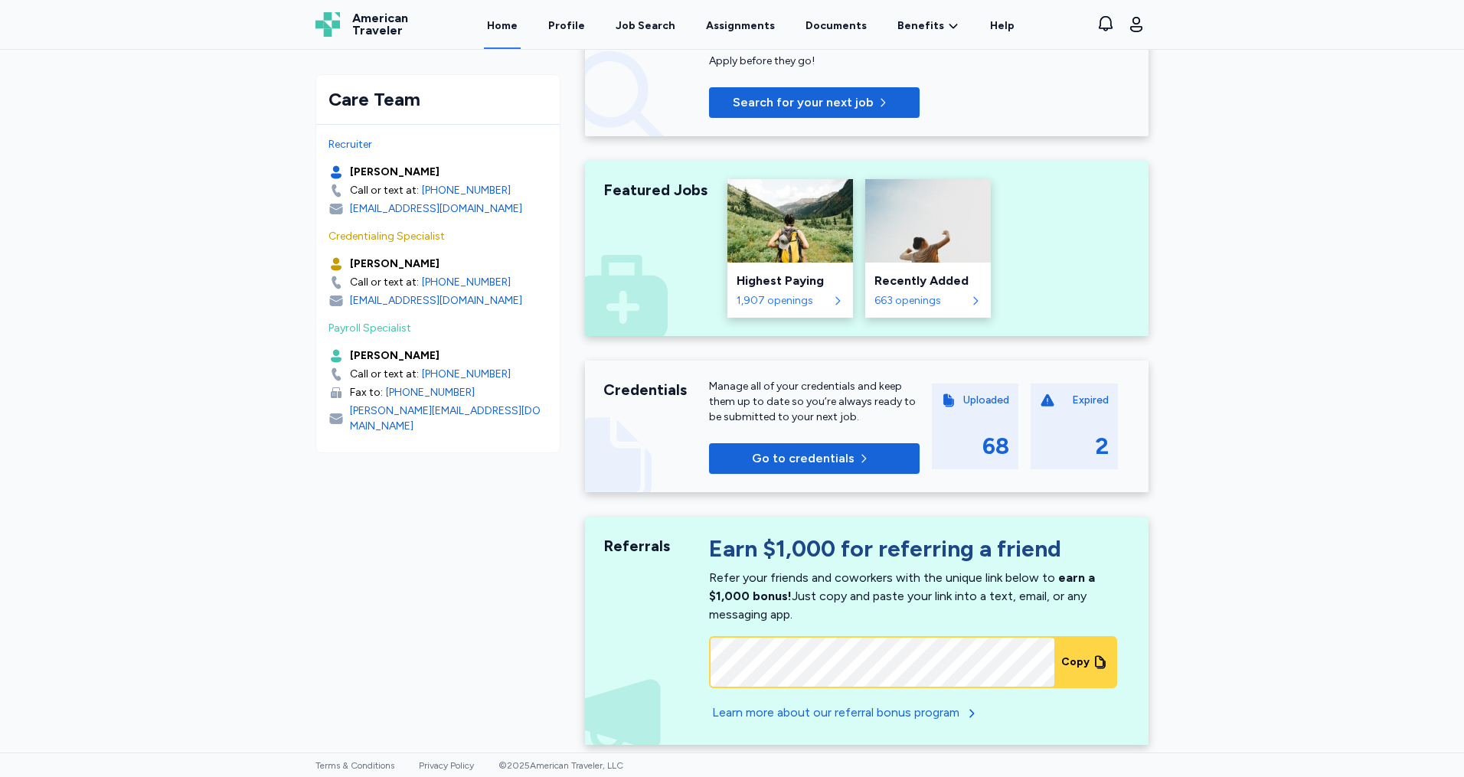
scroll to position [515, 0]
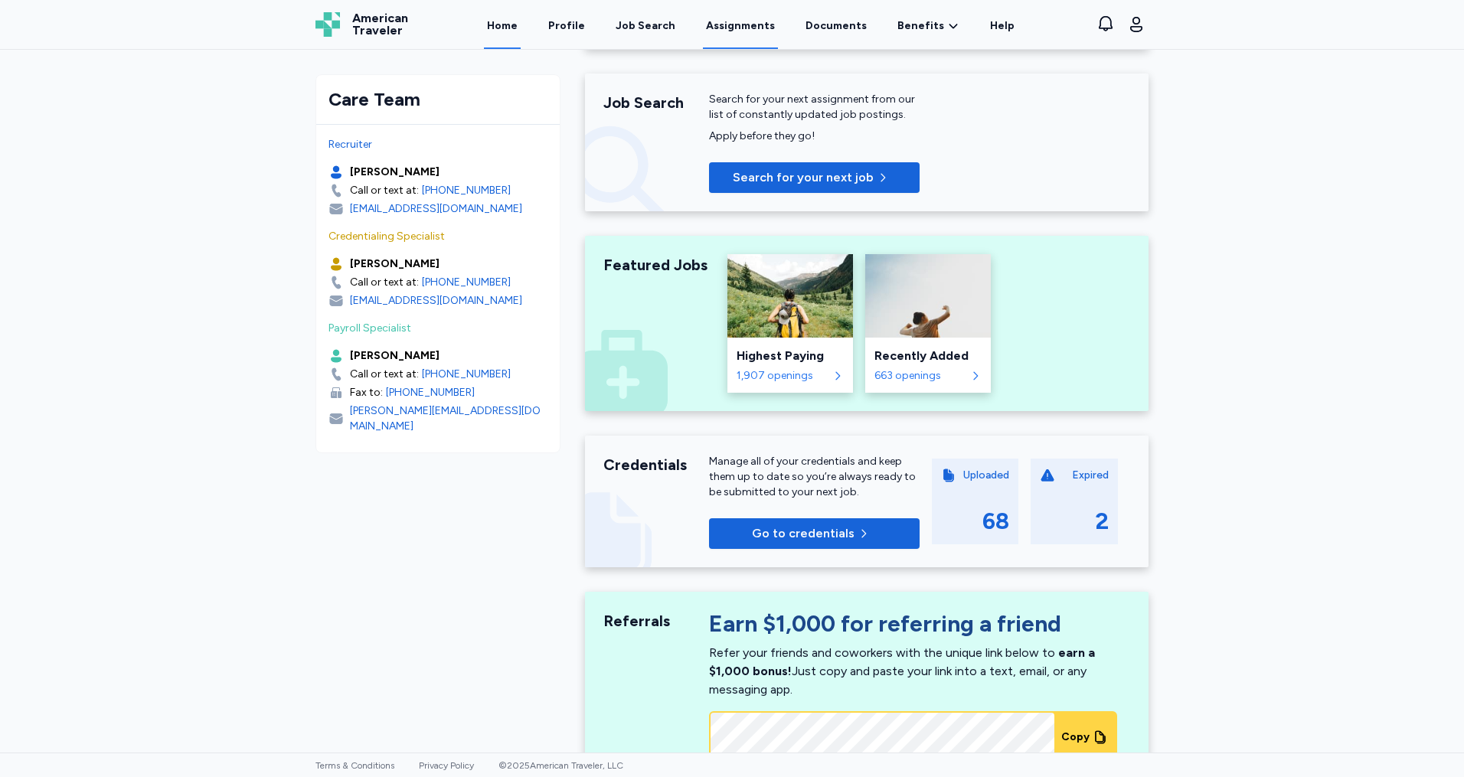
click at [735, 22] on link "Assignments" at bounding box center [740, 25] width 75 height 47
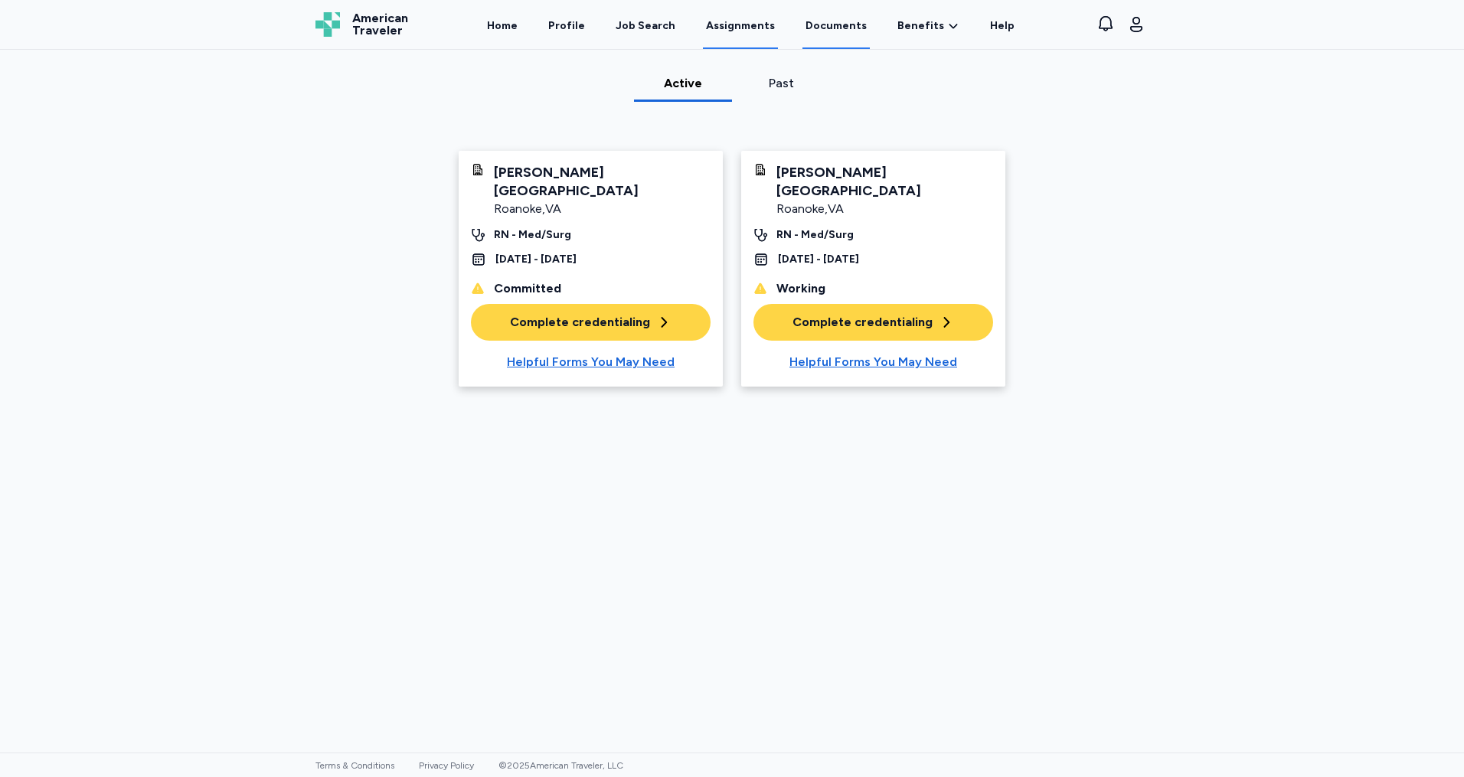
click at [819, 31] on link "Documents" at bounding box center [836, 25] width 67 height 47
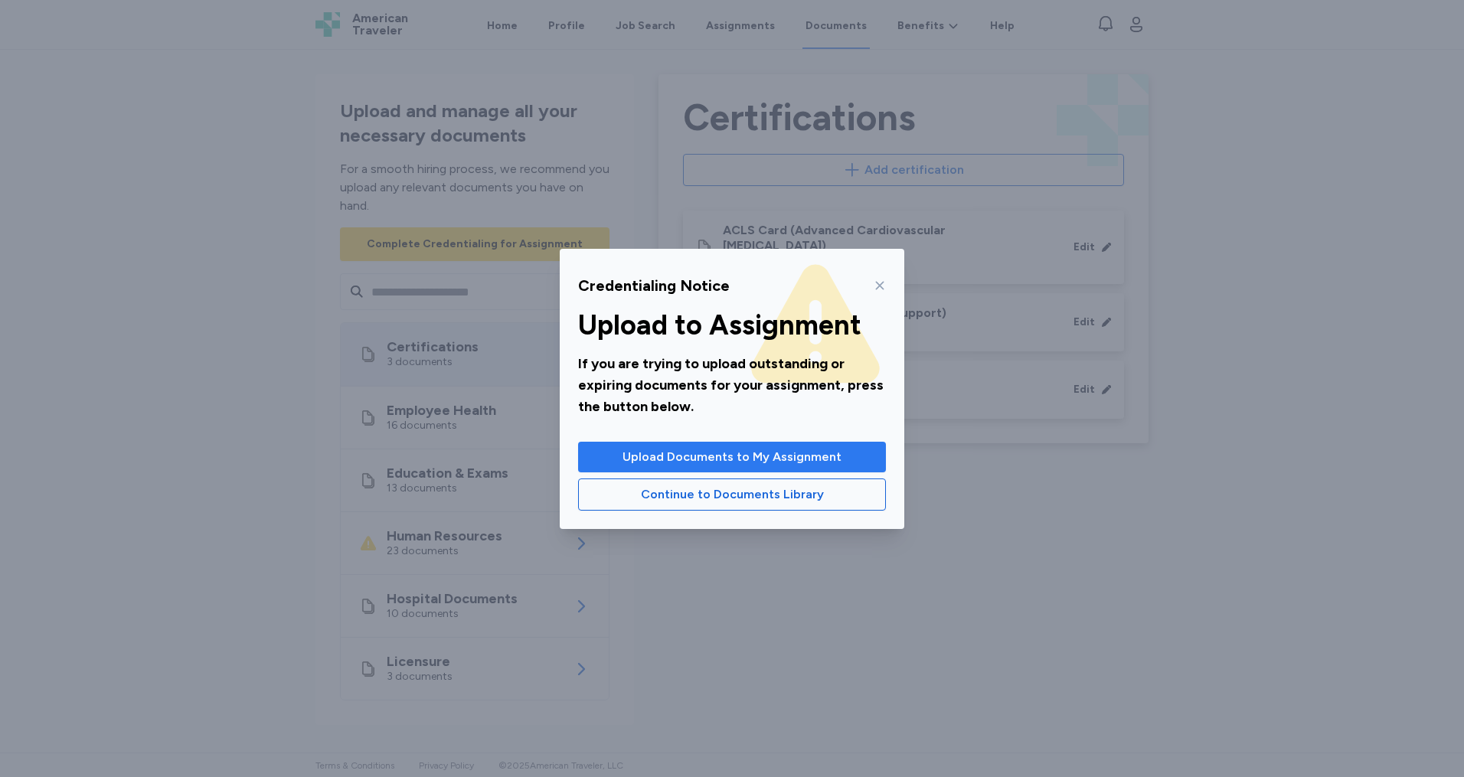
click at [713, 456] on span "Upload Documents to My Assignment" at bounding box center [732, 457] width 219 height 18
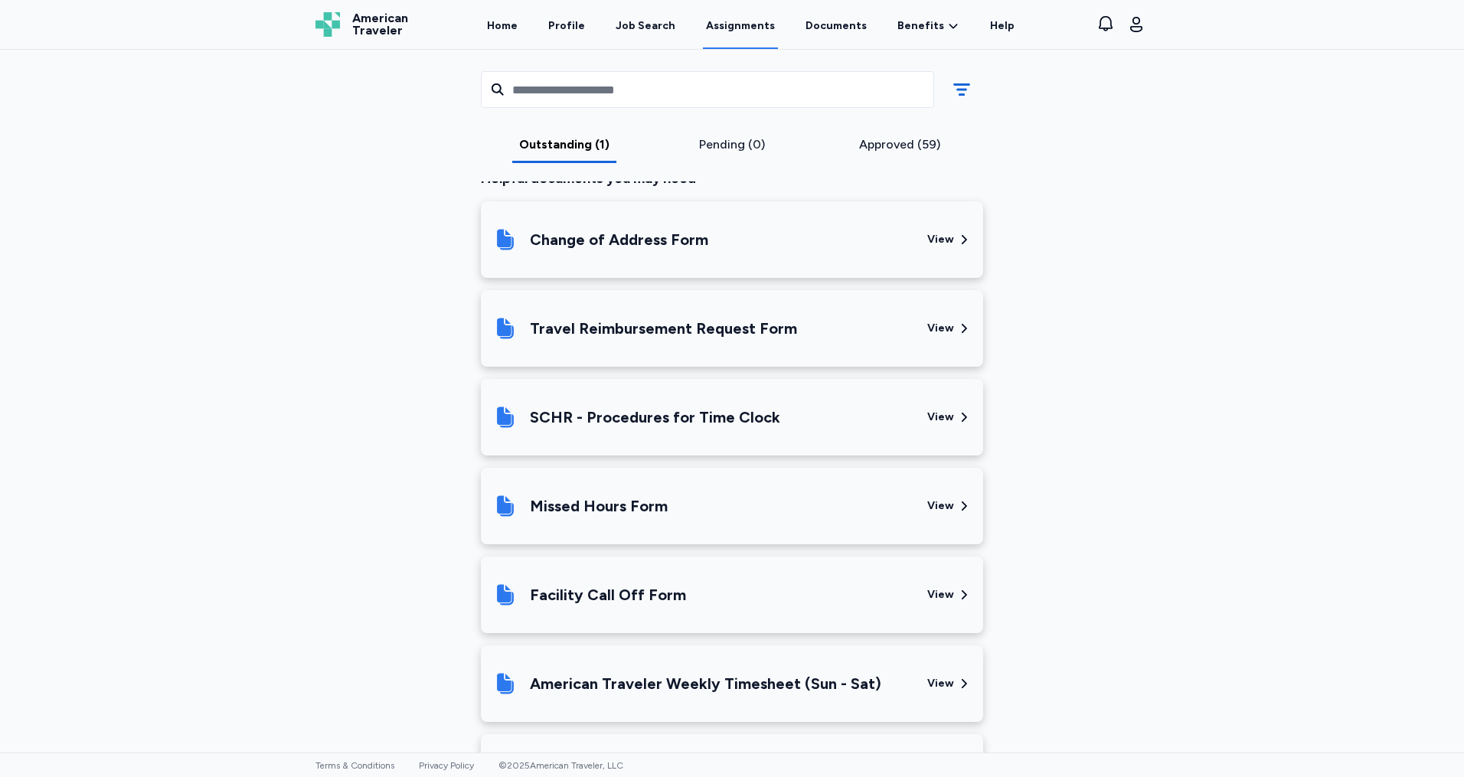
scroll to position [459, 0]
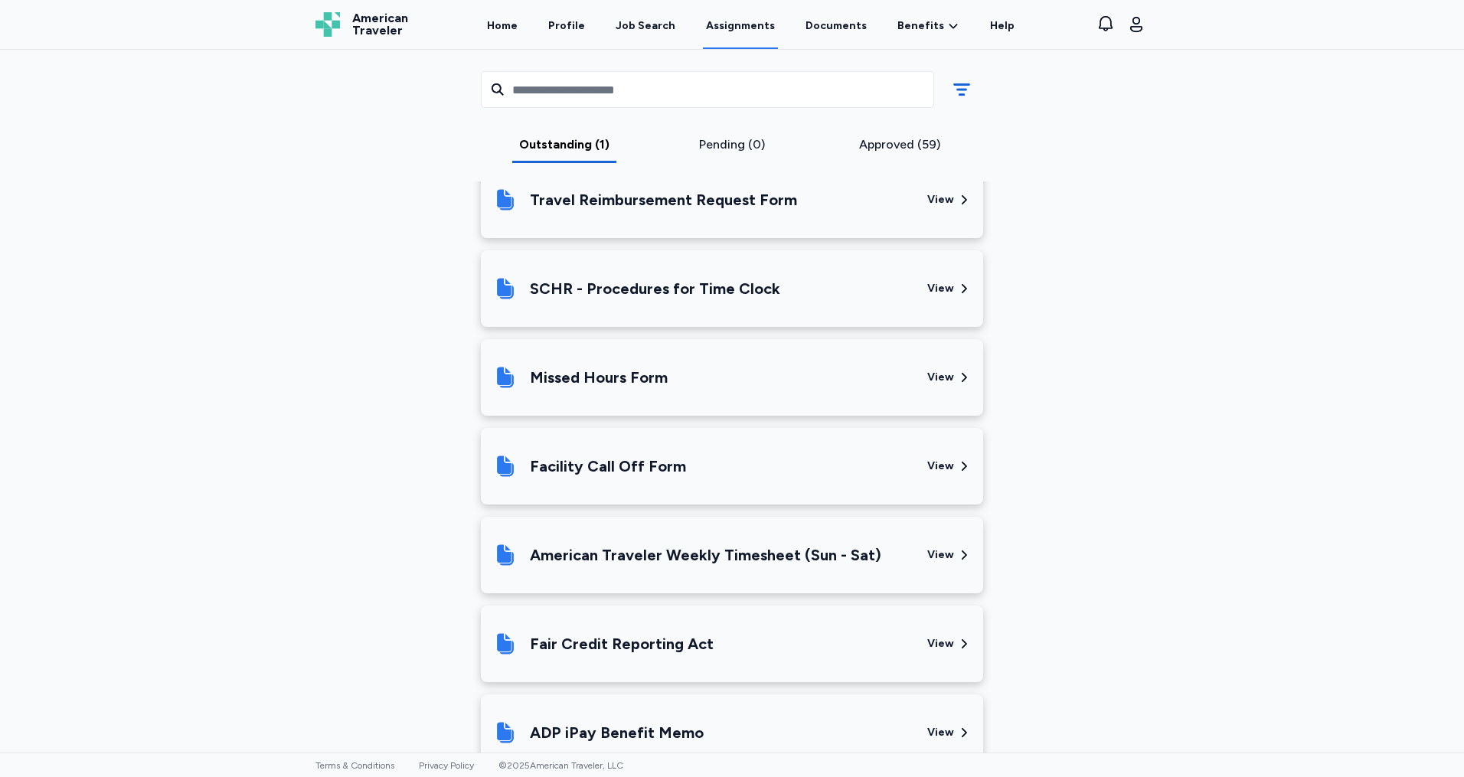
click at [647, 462] on div "Facility Call Off Form" at bounding box center [608, 466] width 156 height 21
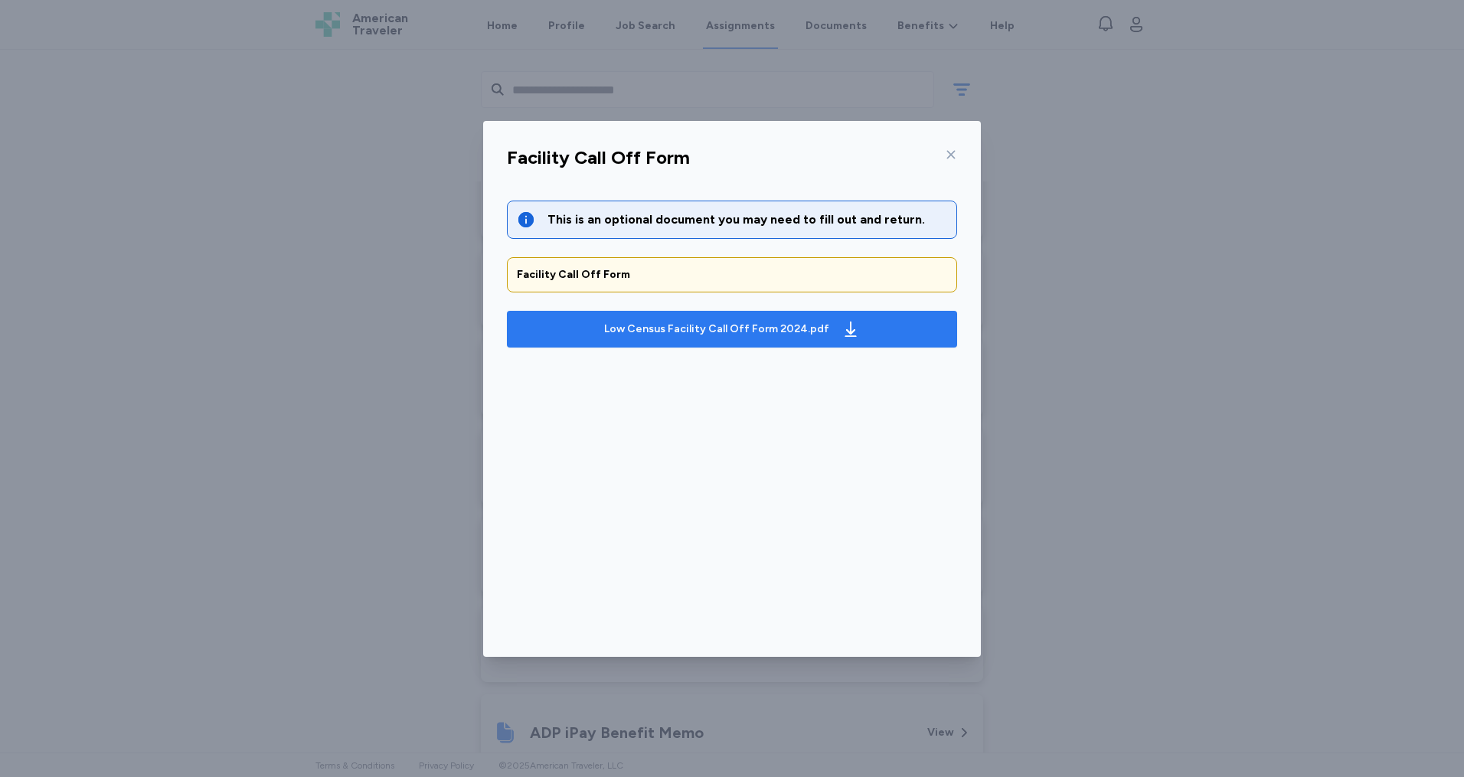
click at [686, 345] on button "Low Census Facility Call Off Form 2024.pdf" at bounding box center [732, 329] width 450 height 37
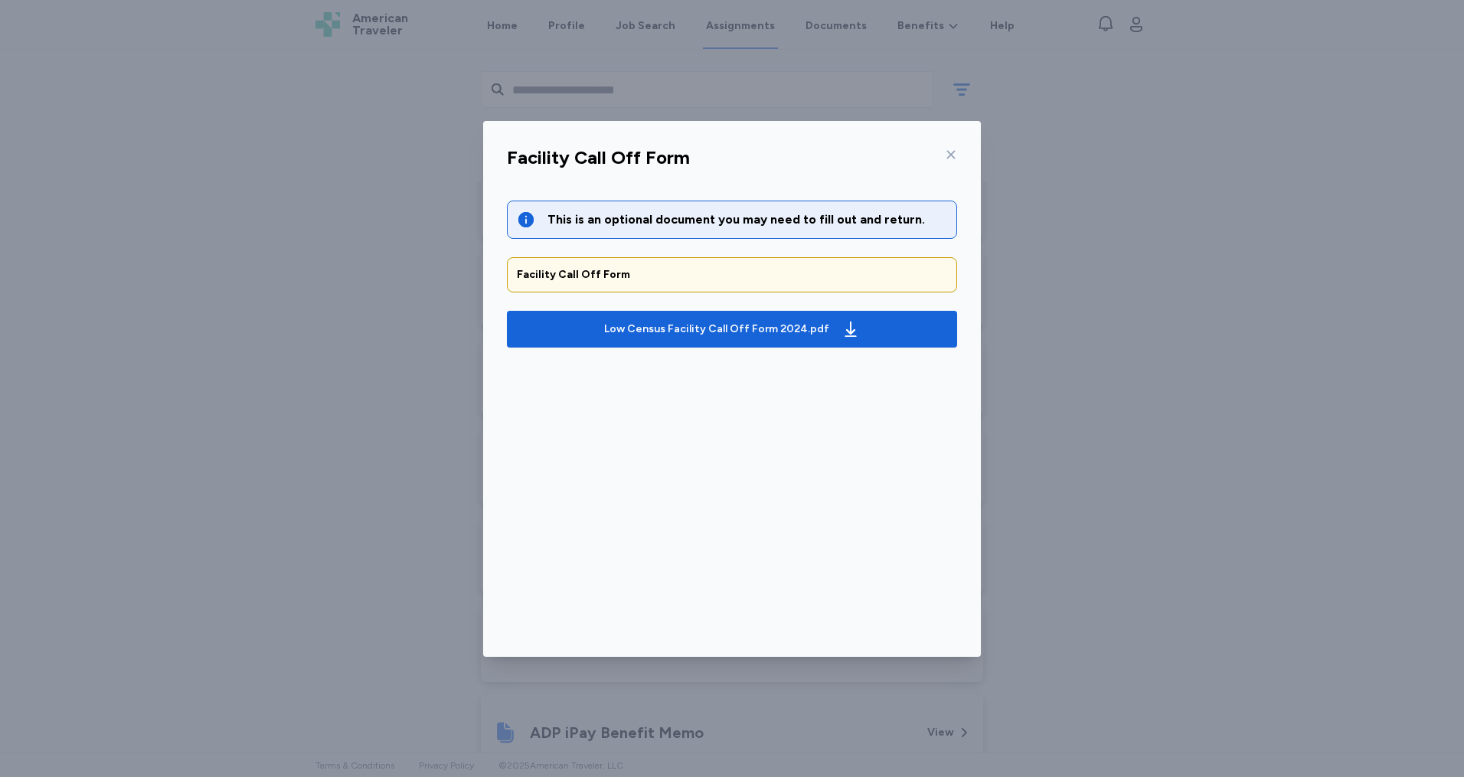
click at [944, 148] on div at bounding box center [948, 154] width 18 height 25
